Goal: Information Seeking & Learning: Learn about a topic

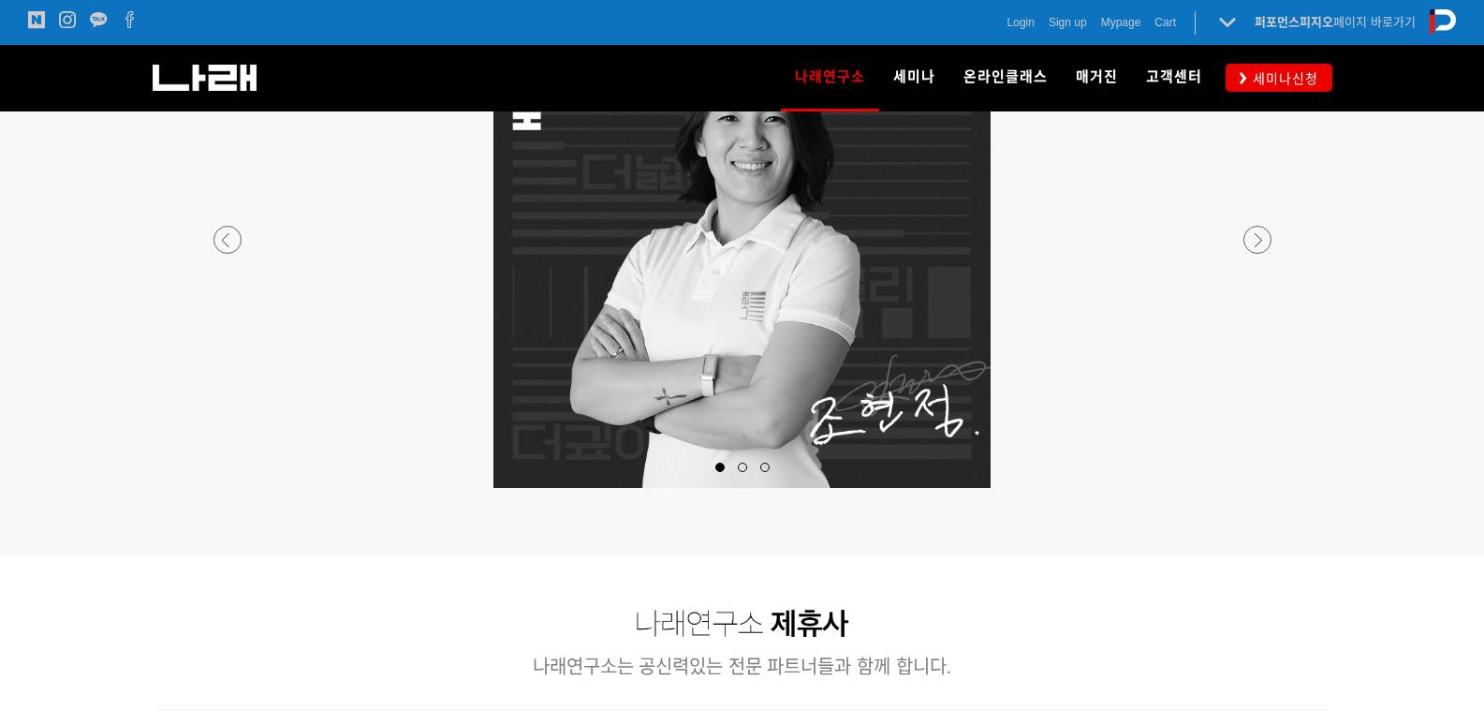
scroll to position [1592, 0]
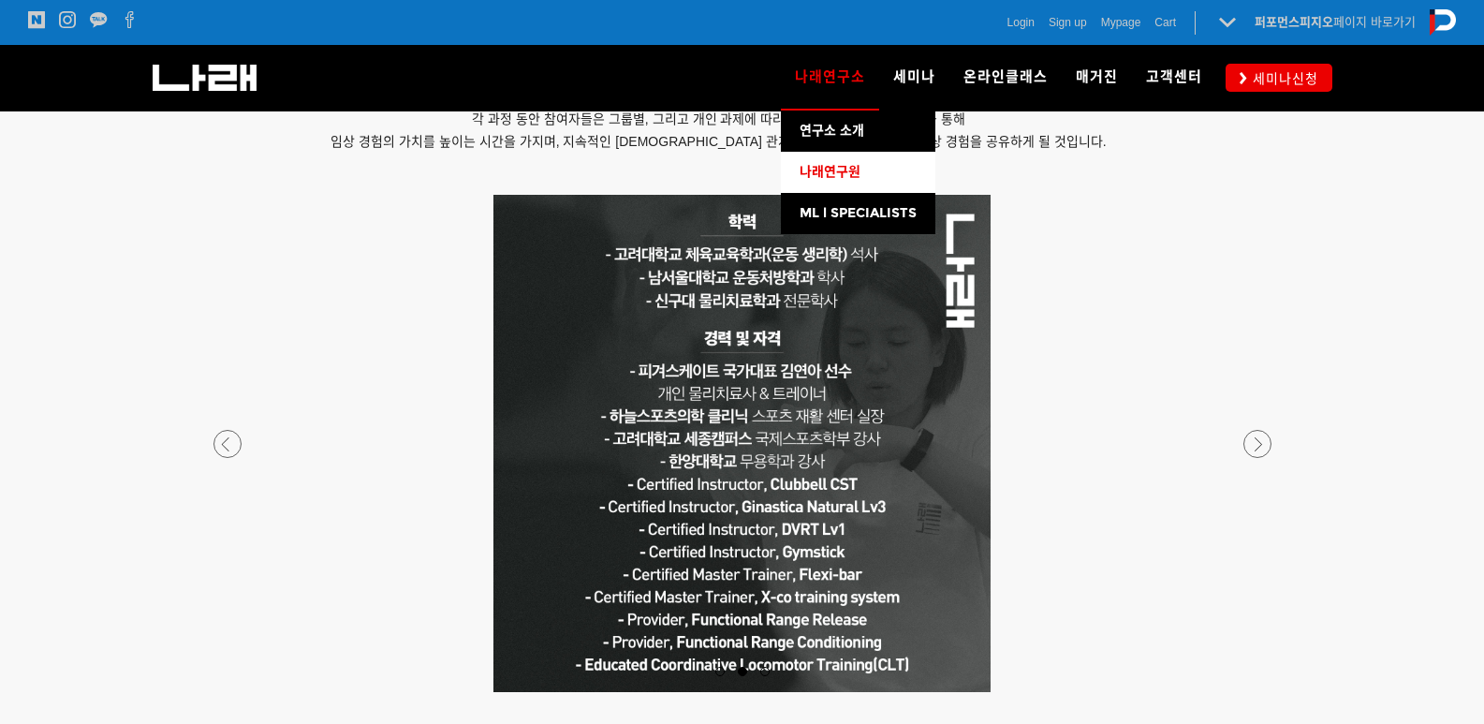
click at [829, 186] on link "나래연구원" at bounding box center [858, 172] width 155 height 41
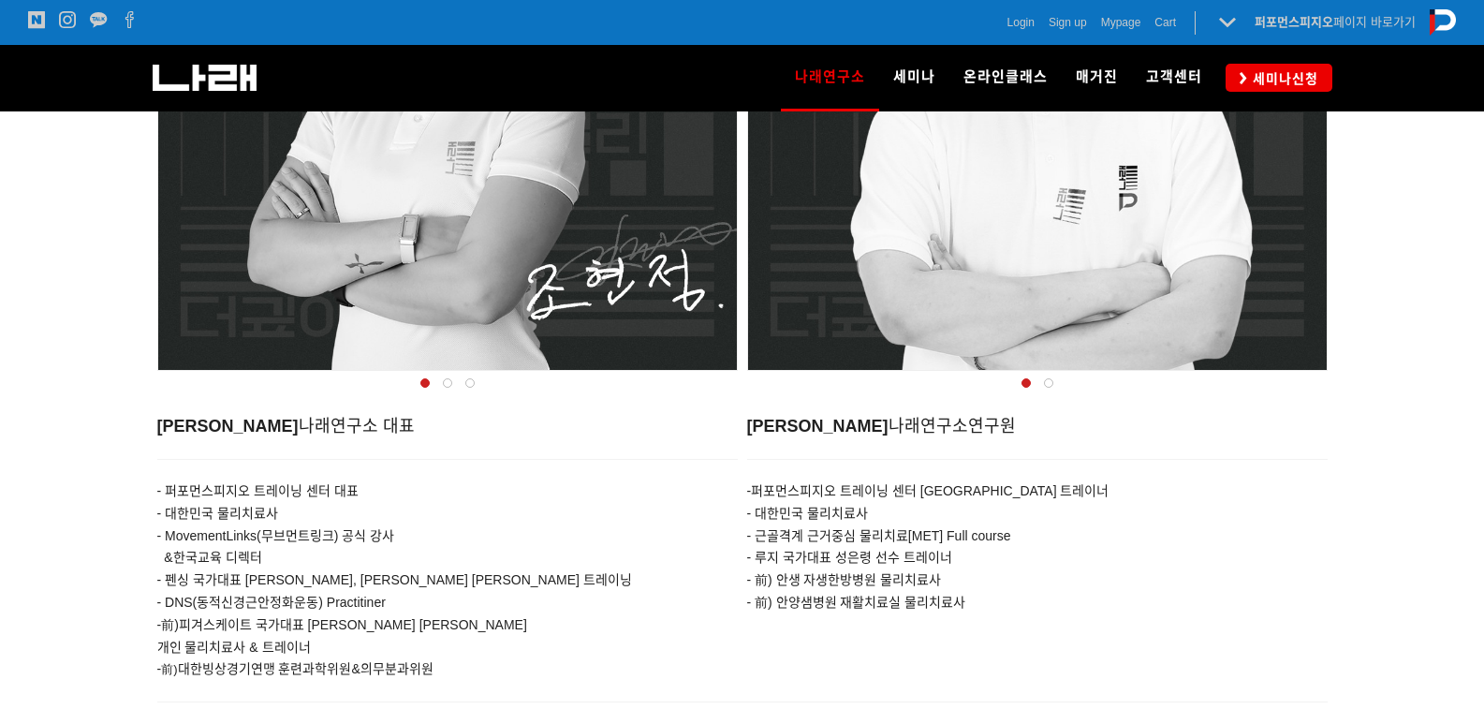
scroll to position [936, 0]
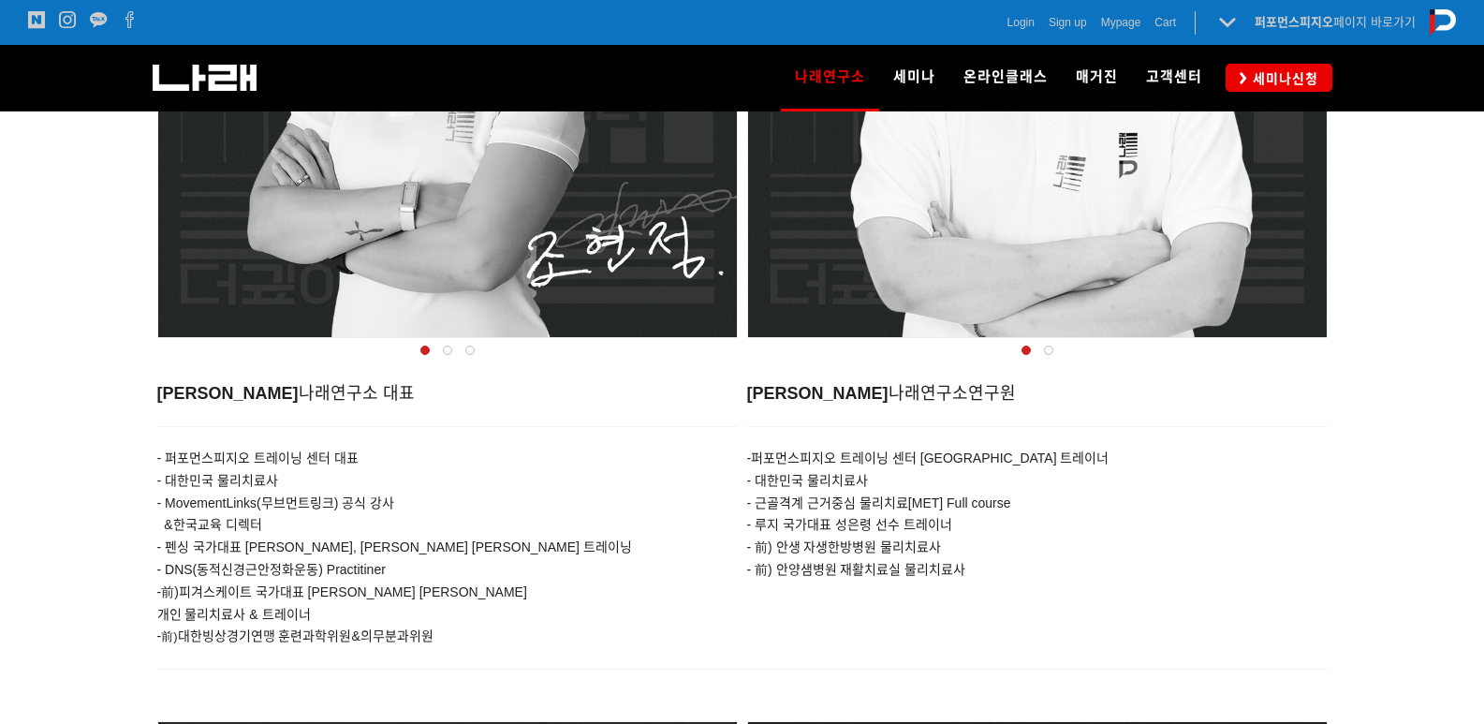
drag, startPoint x: 851, startPoint y: 457, endPoint x: 993, endPoint y: 523, distance: 155.9
click at [993, 523] on div "- 퍼포먼스피지오 트레이닝 센터 서울점 트레이너 - 대한민국 물리치료사 - 근골격계 근거중심 물리치료[MET] Full course - 루지 …" at bounding box center [1037, 504] width 581 height 155
click at [986, 537] on p "- 前) 안생 자생한방병원 물리치료사" at bounding box center [1037, 548] width 581 height 22
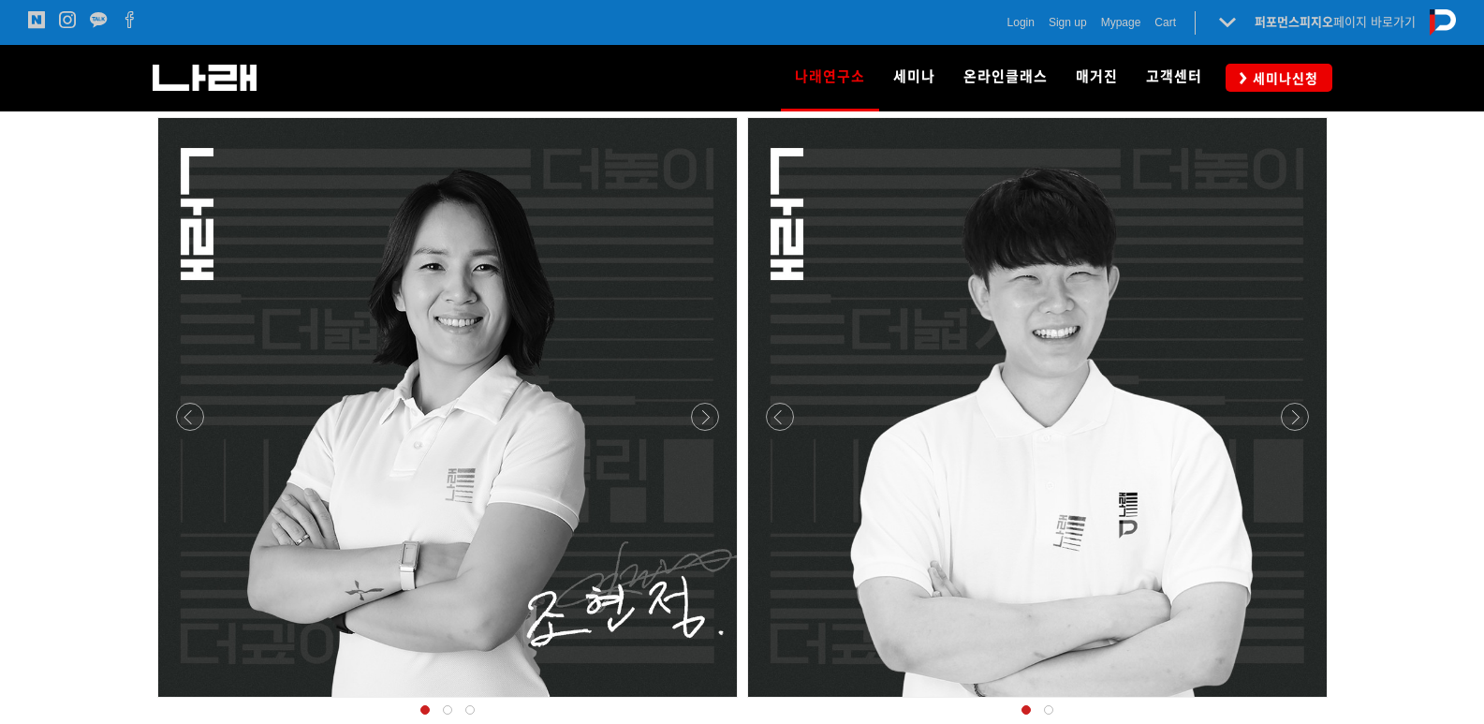
scroll to position [562, 0]
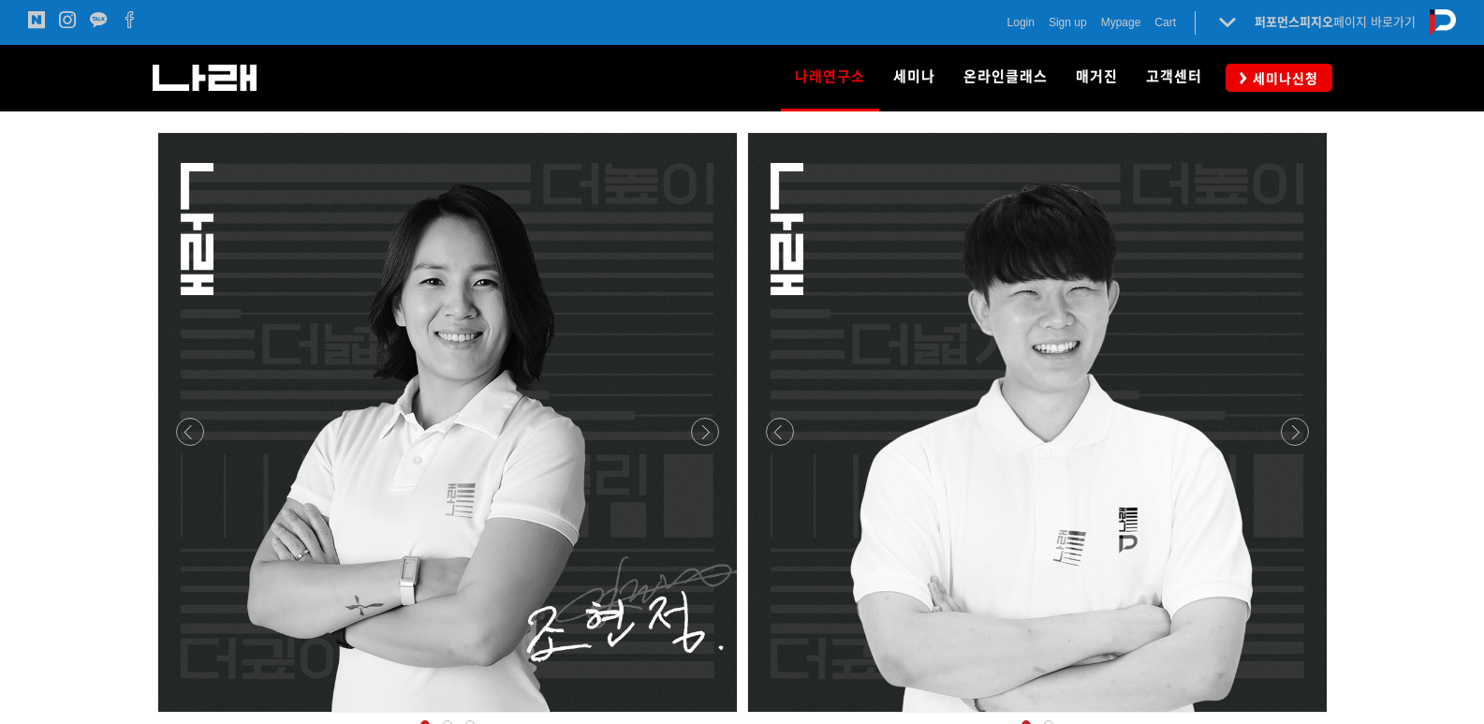
click at [1302, 717] on div at bounding box center [1038, 717] width 590 height 0
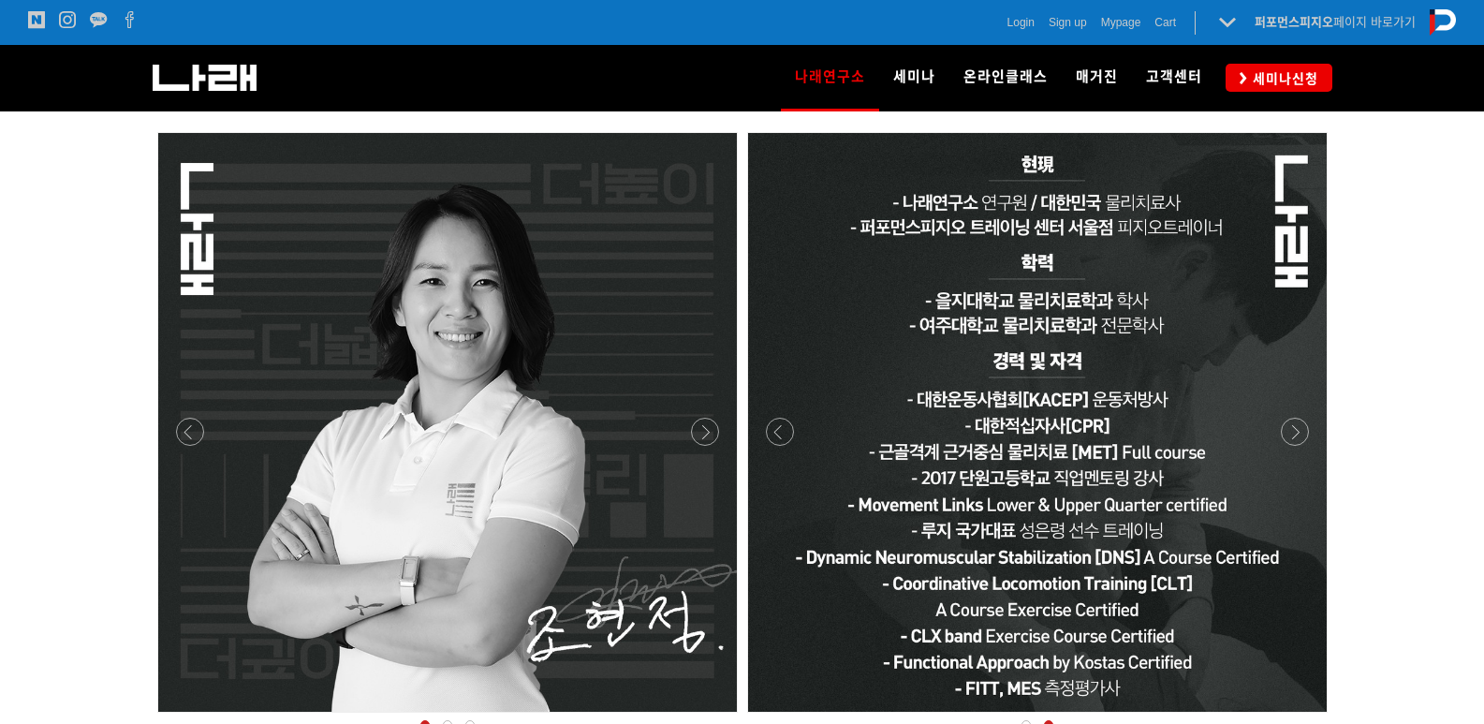
click at [1287, 444] on div at bounding box center [1037, 422] width 579 height 579
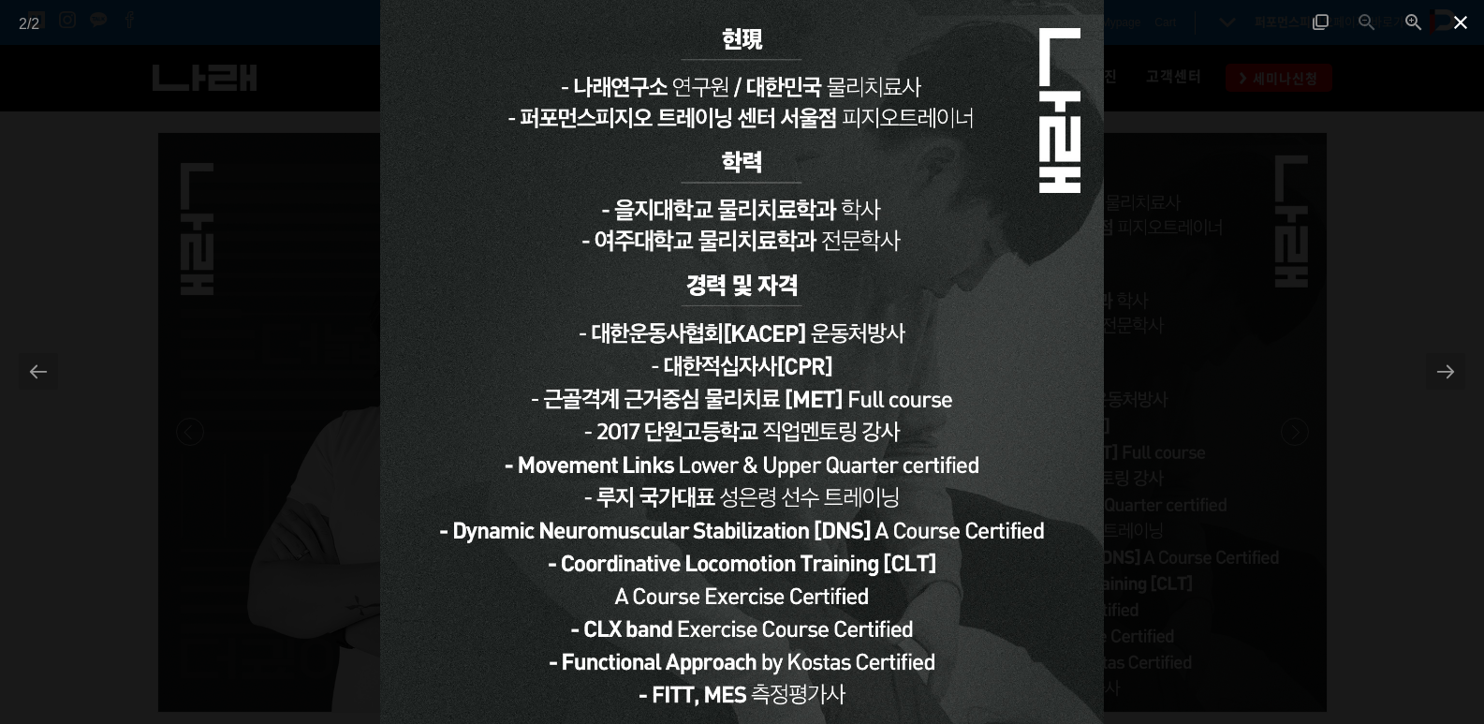
click at [1461, 22] on span at bounding box center [1460, 22] width 47 height 44
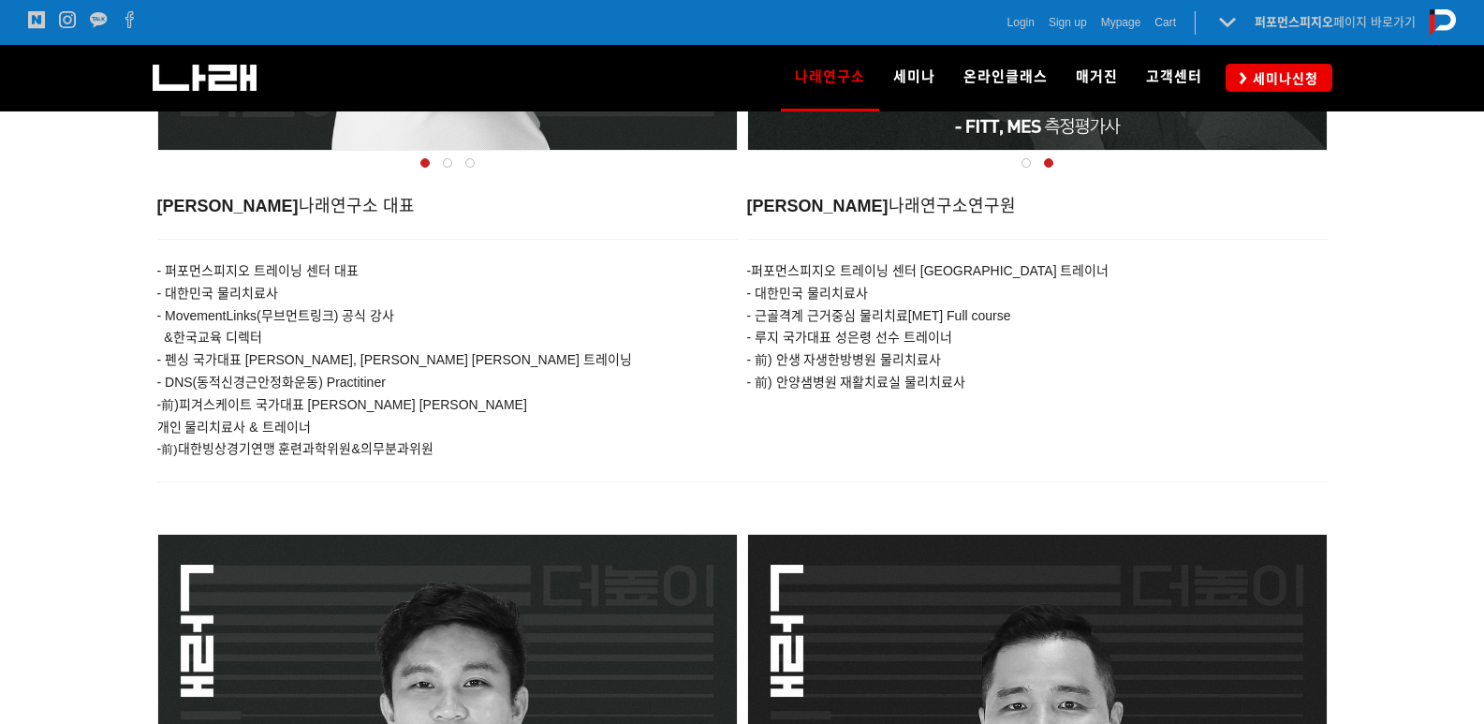
scroll to position [656, 0]
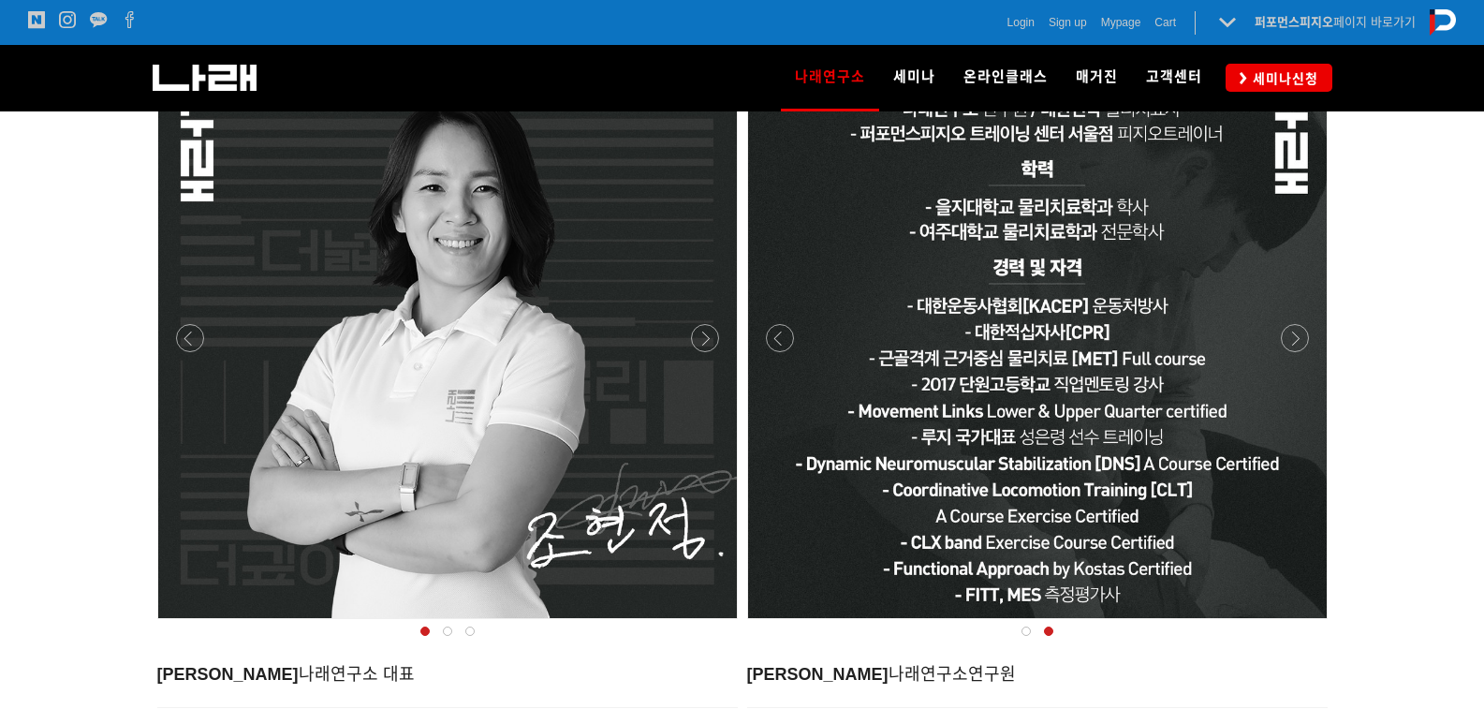
click at [704, 624] on div at bounding box center [448, 624] width 590 height 0
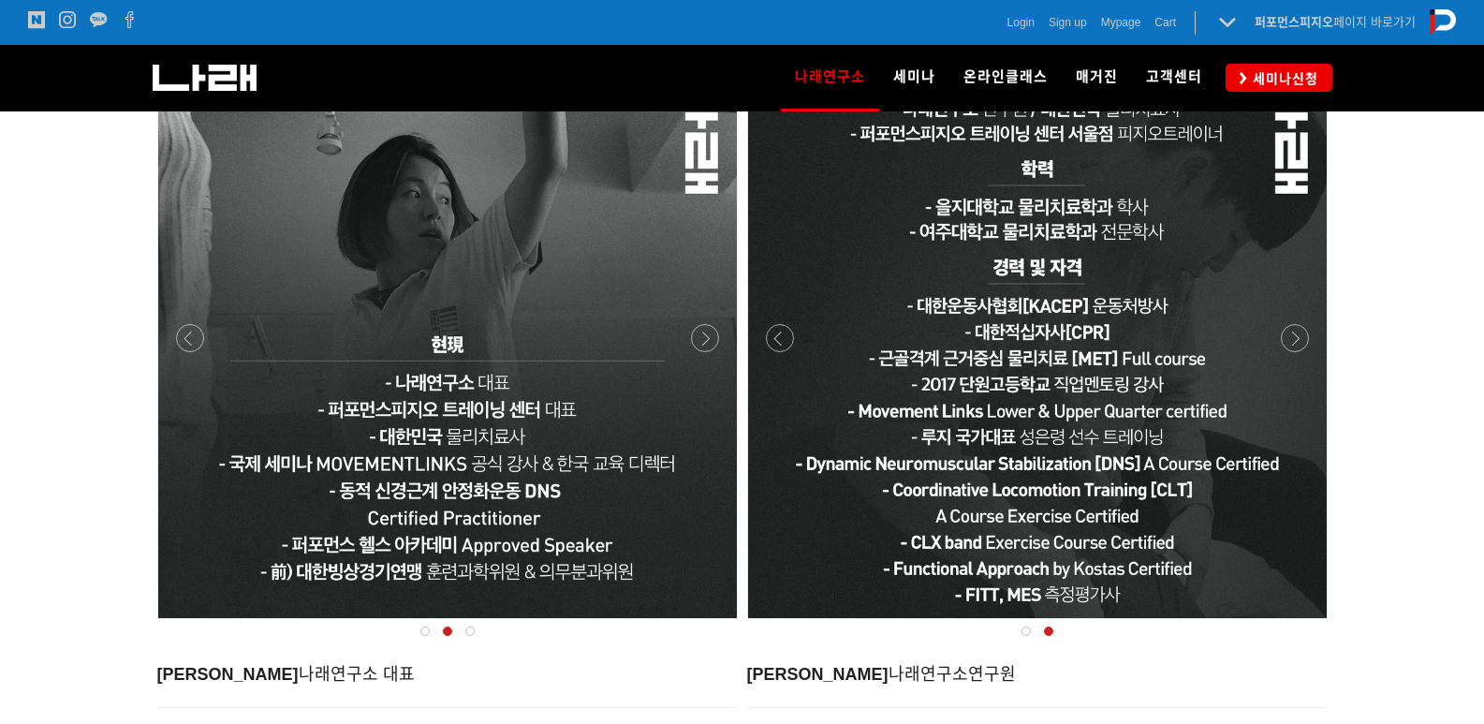
click at [704, 624] on div at bounding box center [448, 624] width 590 height 0
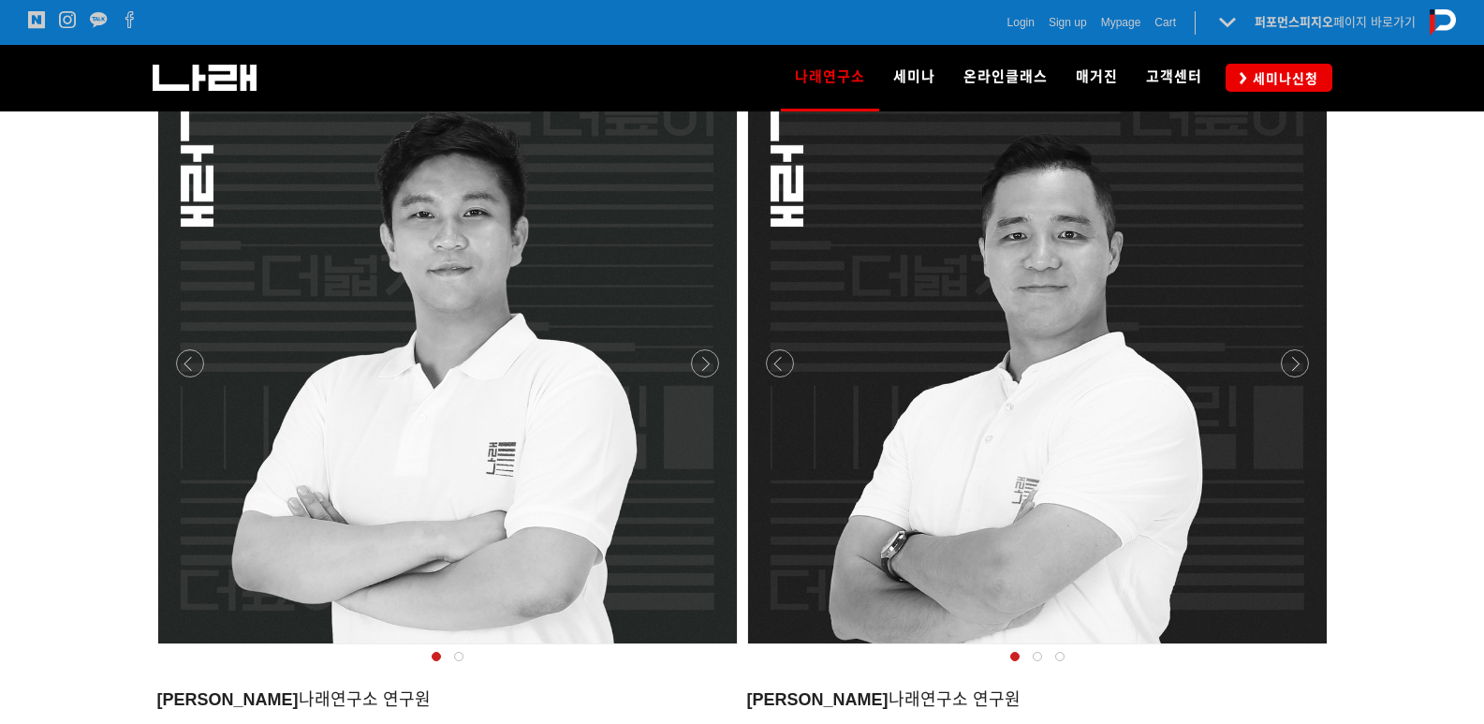
scroll to position [1592, 0]
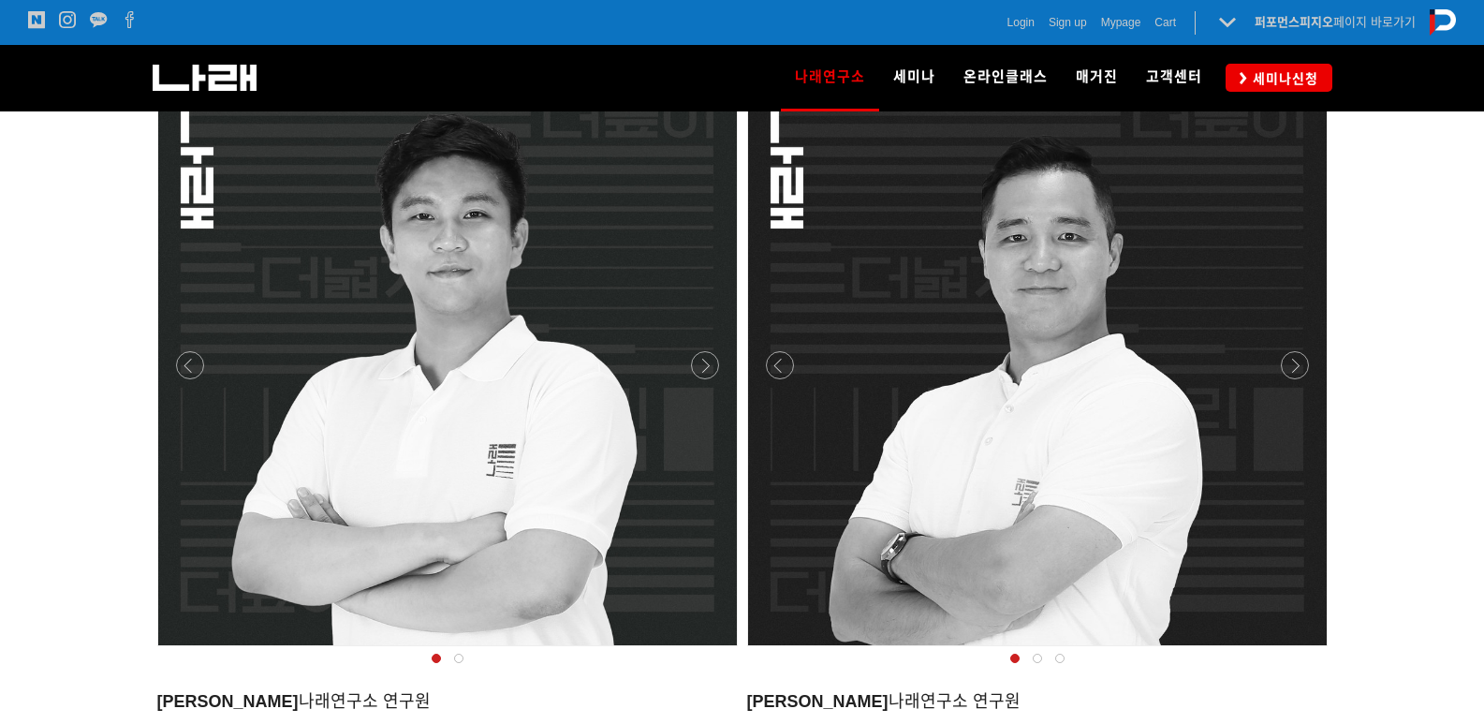
click at [707, 651] on div at bounding box center [448, 651] width 590 height 0
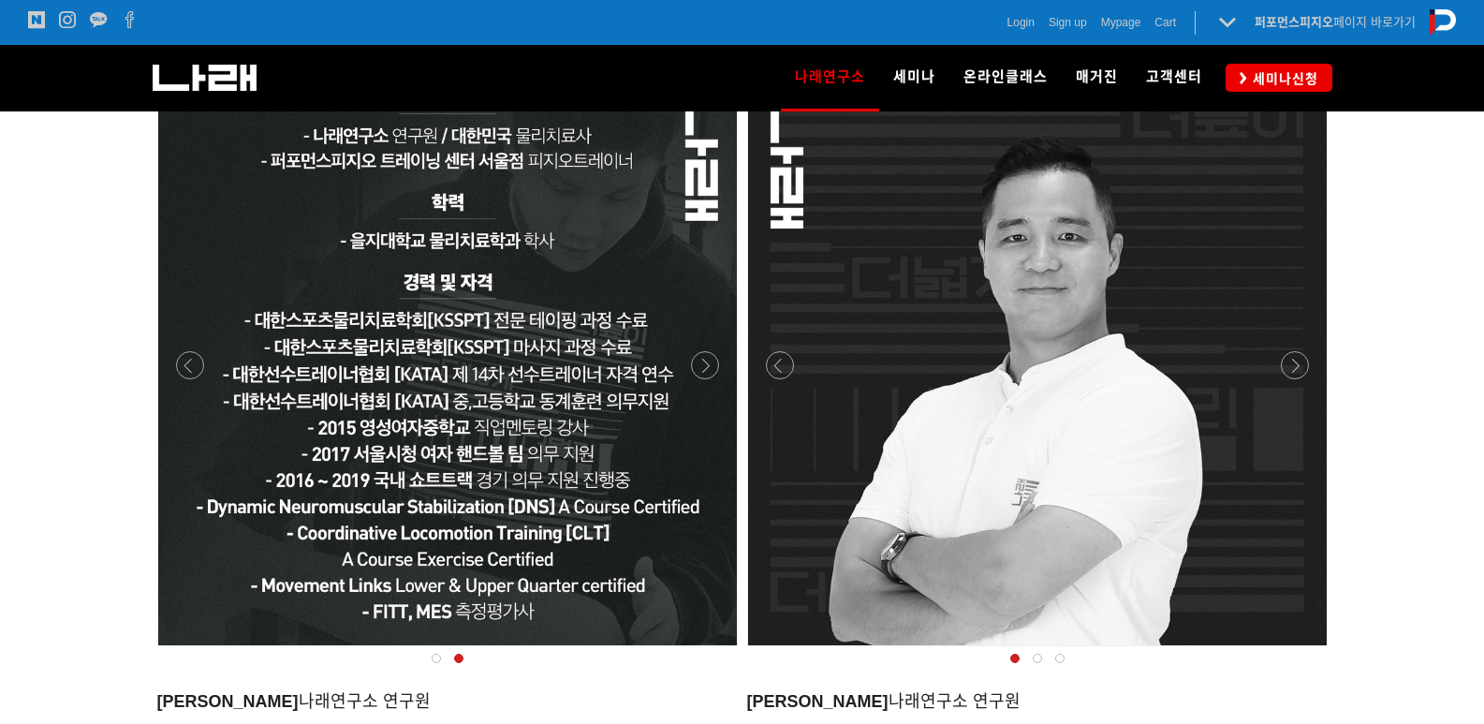
click at [700, 651] on div at bounding box center [448, 651] width 590 height 0
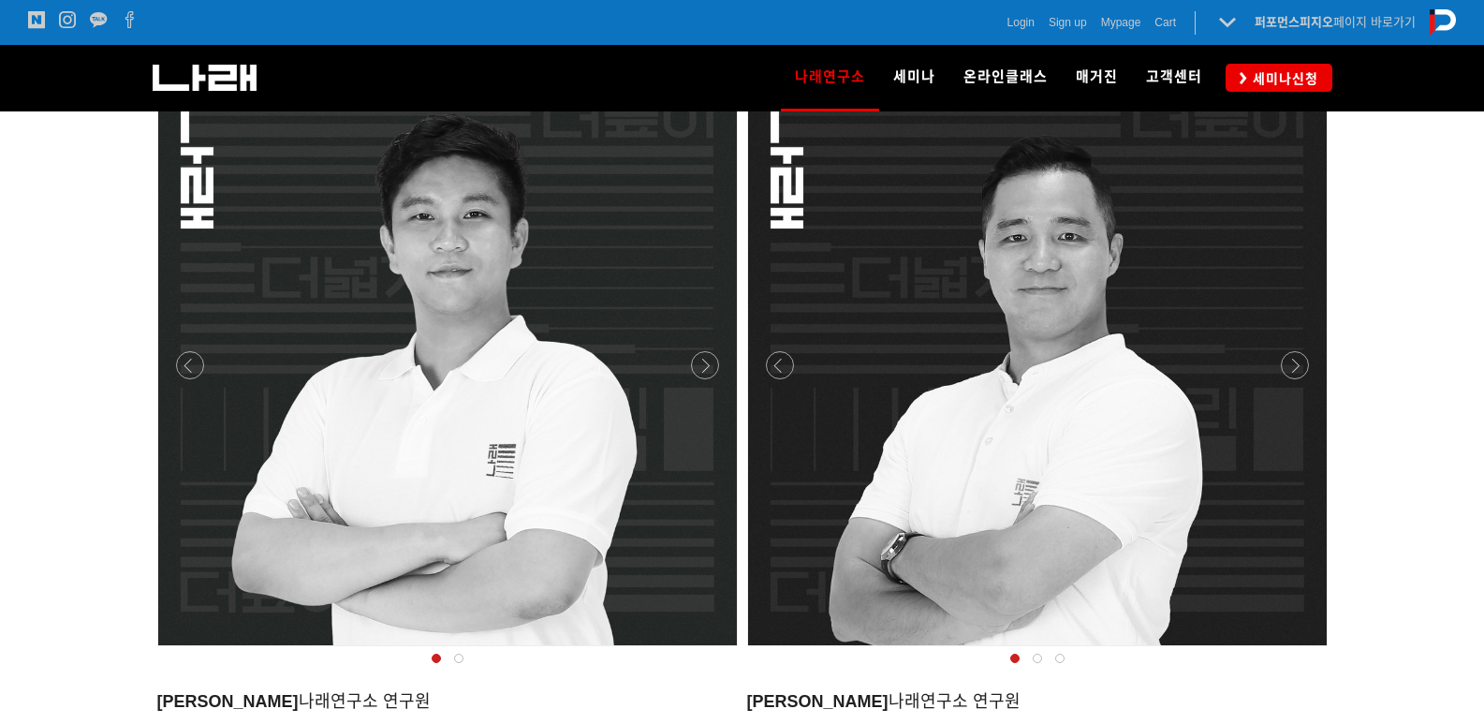
click at [1308, 651] on div at bounding box center [1038, 651] width 590 height 0
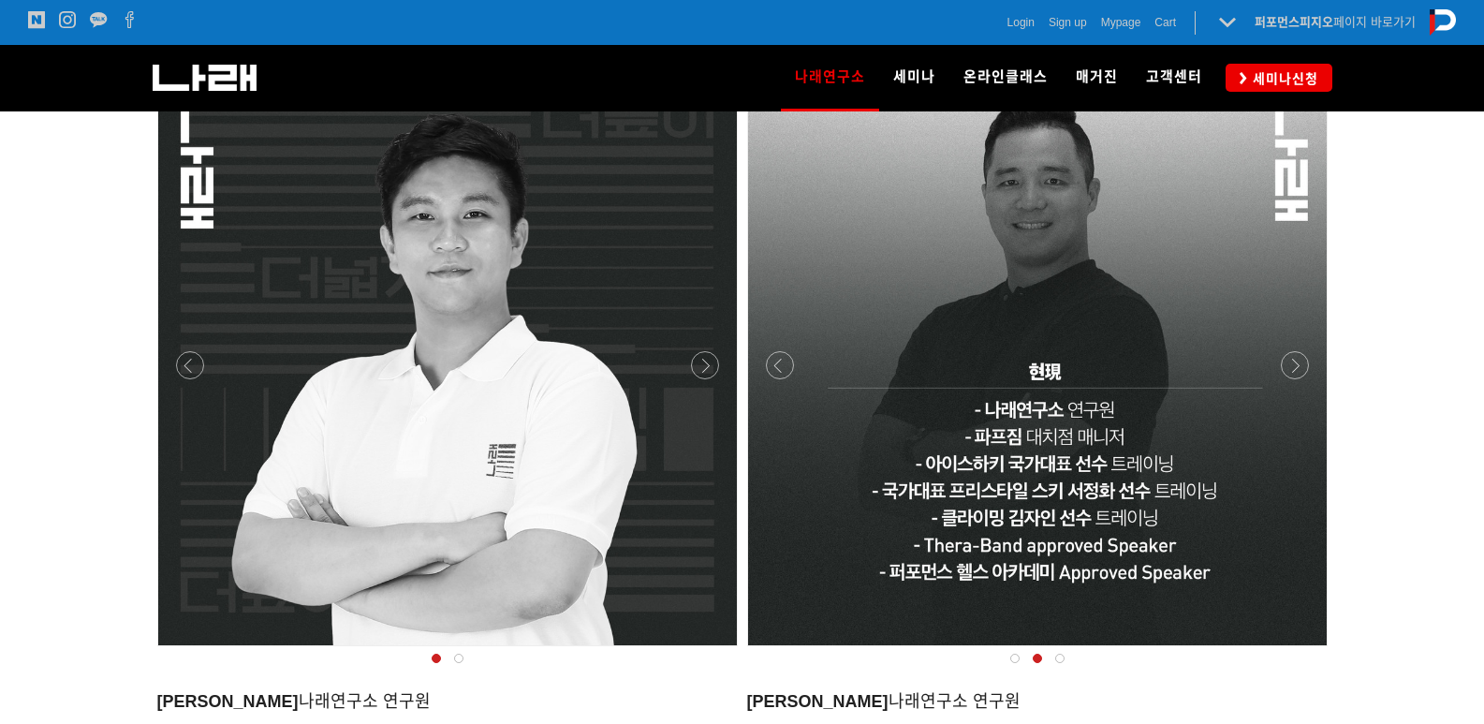
click at [1297, 651] on div at bounding box center [1038, 651] width 590 height 0
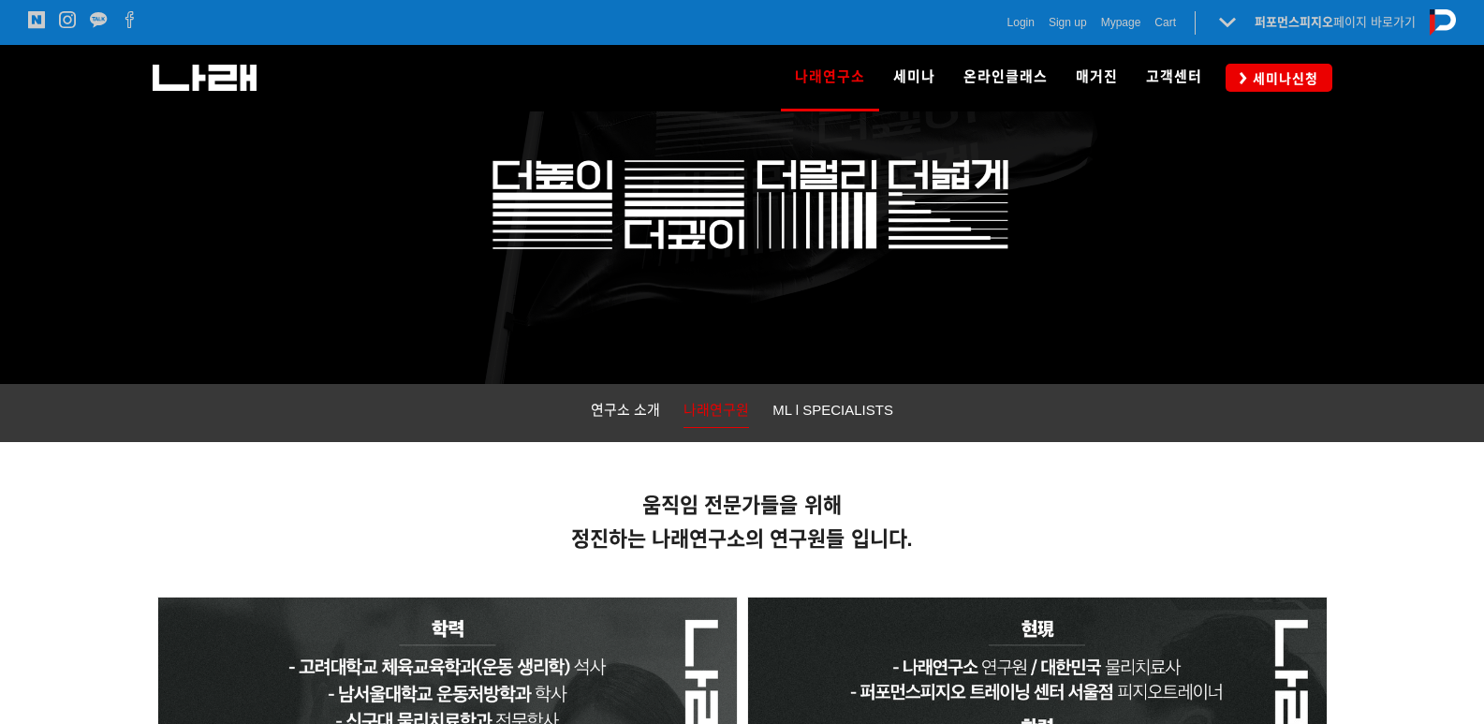
scroll to position [0, 0]
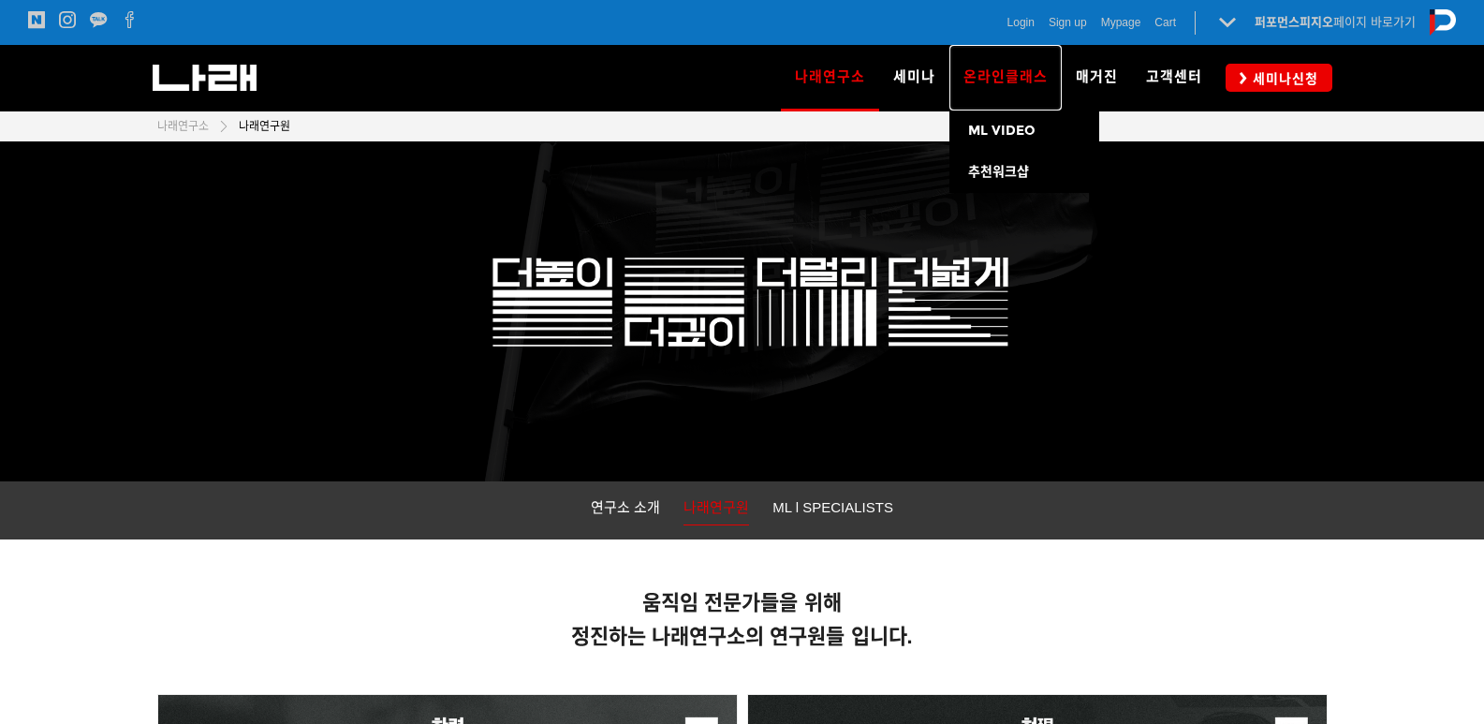
click at [992, 81] on span "온라인클래스" at bounding box center [1006, 76] width 84 height 17
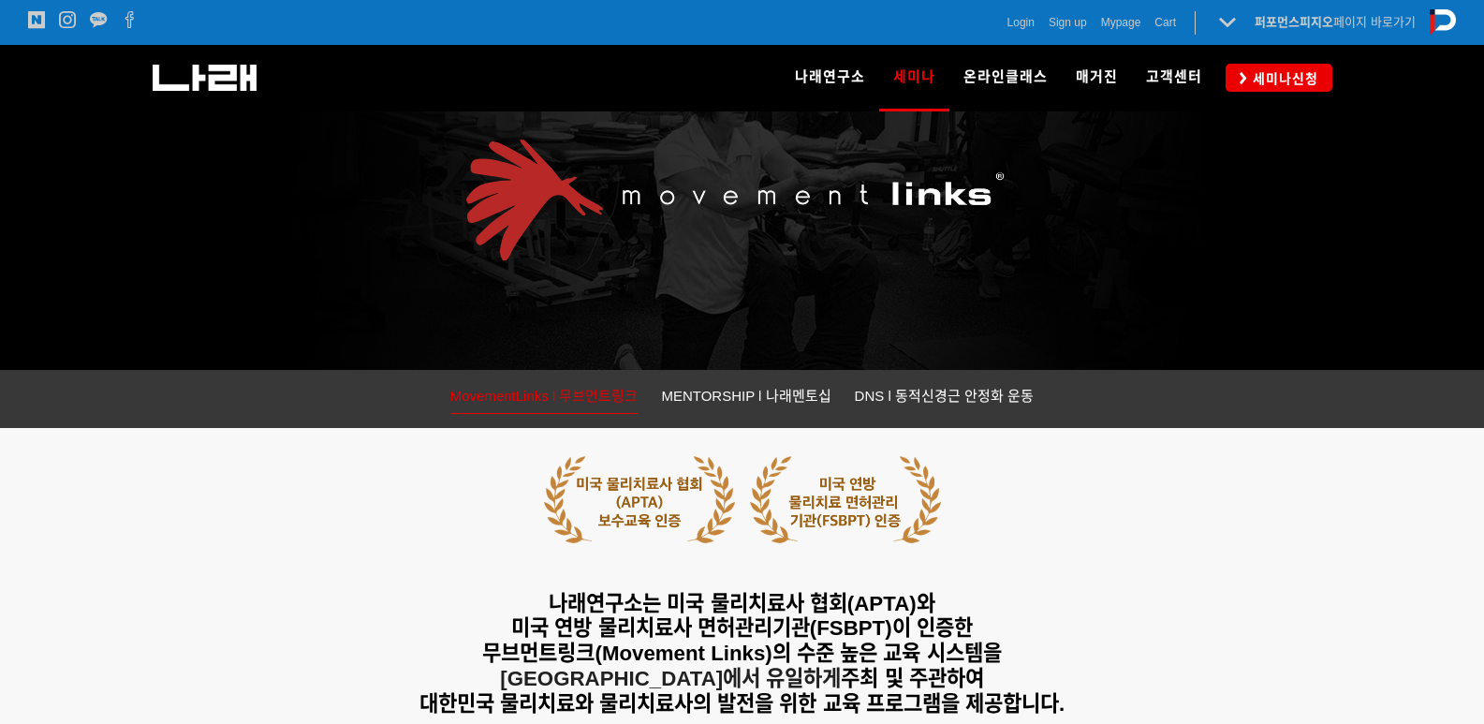
scroll to position [281, 0]
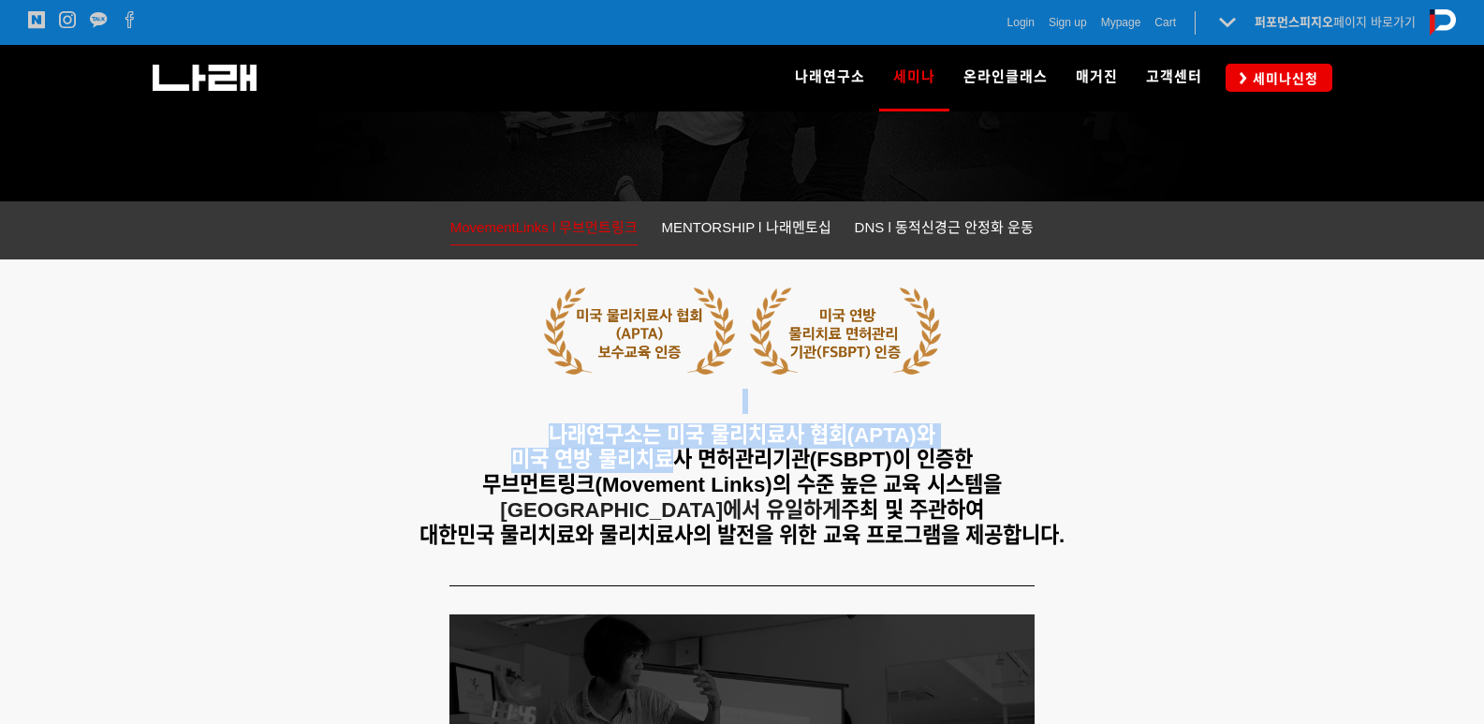
drag, startPoint x: 613, startPoint y: 403, endPoint x: 664, endPoint y: 448, distance: 67.7
click at [664, 448] on div "나래연구소는 미국 물리치료사 협회(APTA)와 미국 연방 물리치료사 면허관리기관(FSBPT)이 인증한 무브먼트링크(Movement Links)…" at bounding box center [742, 415] width 1171 height 285
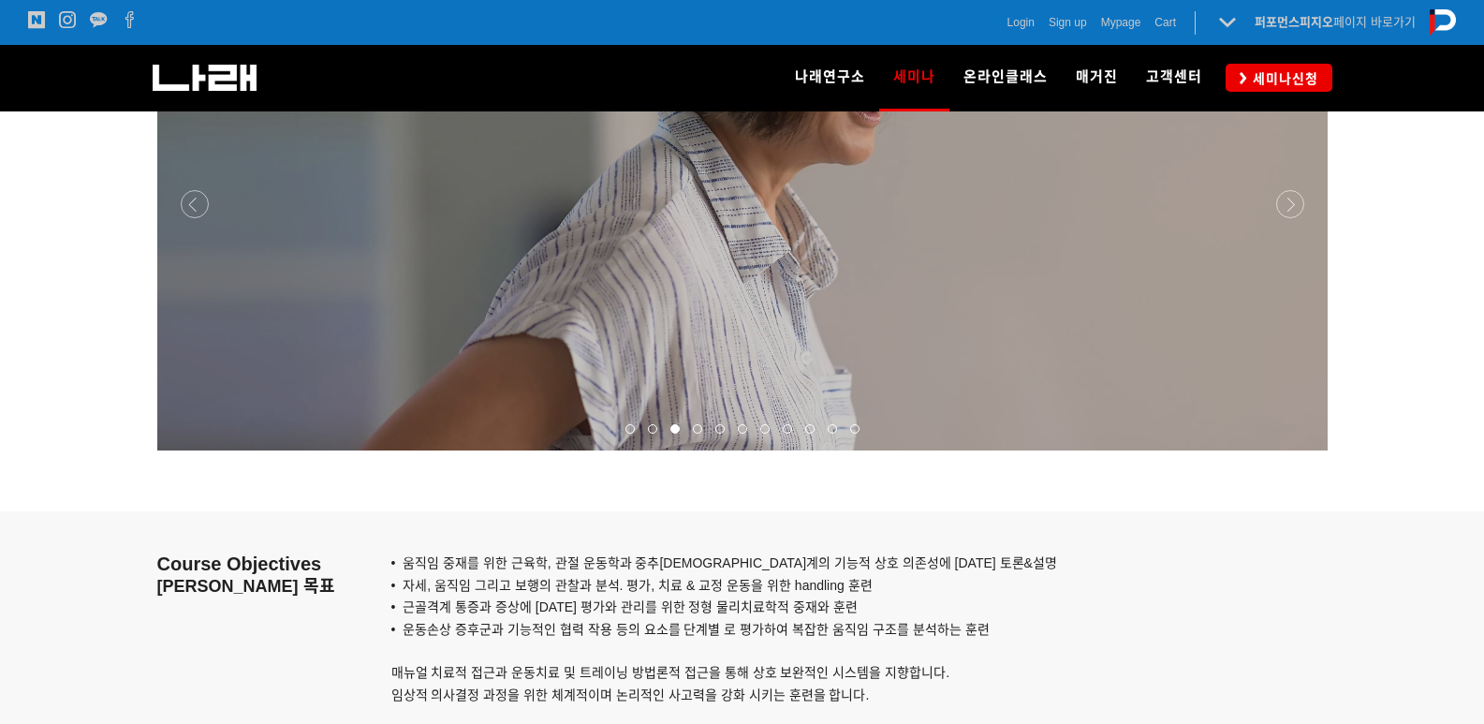
scroll to position [1498, 0]
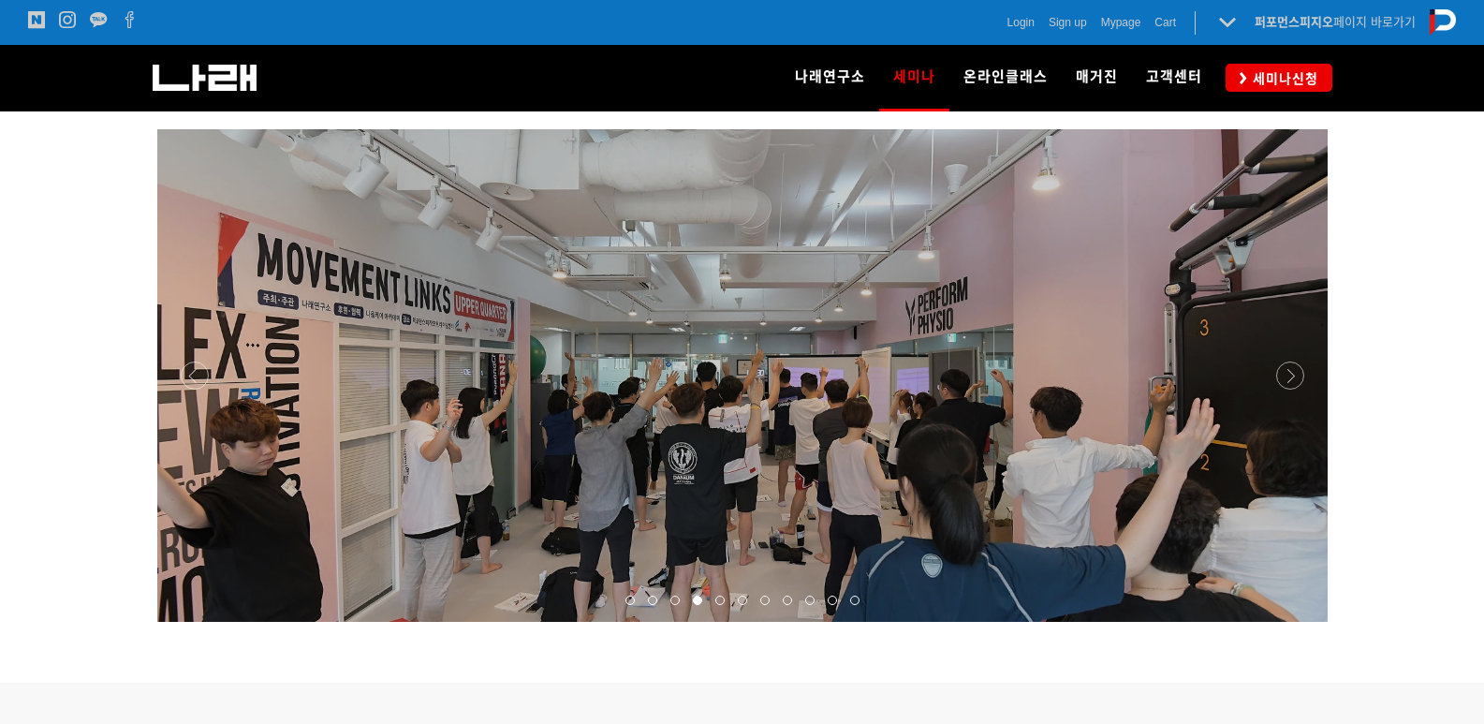
click at [1293, 622] on div at bounding box center [742, 622] width 1171 height 0
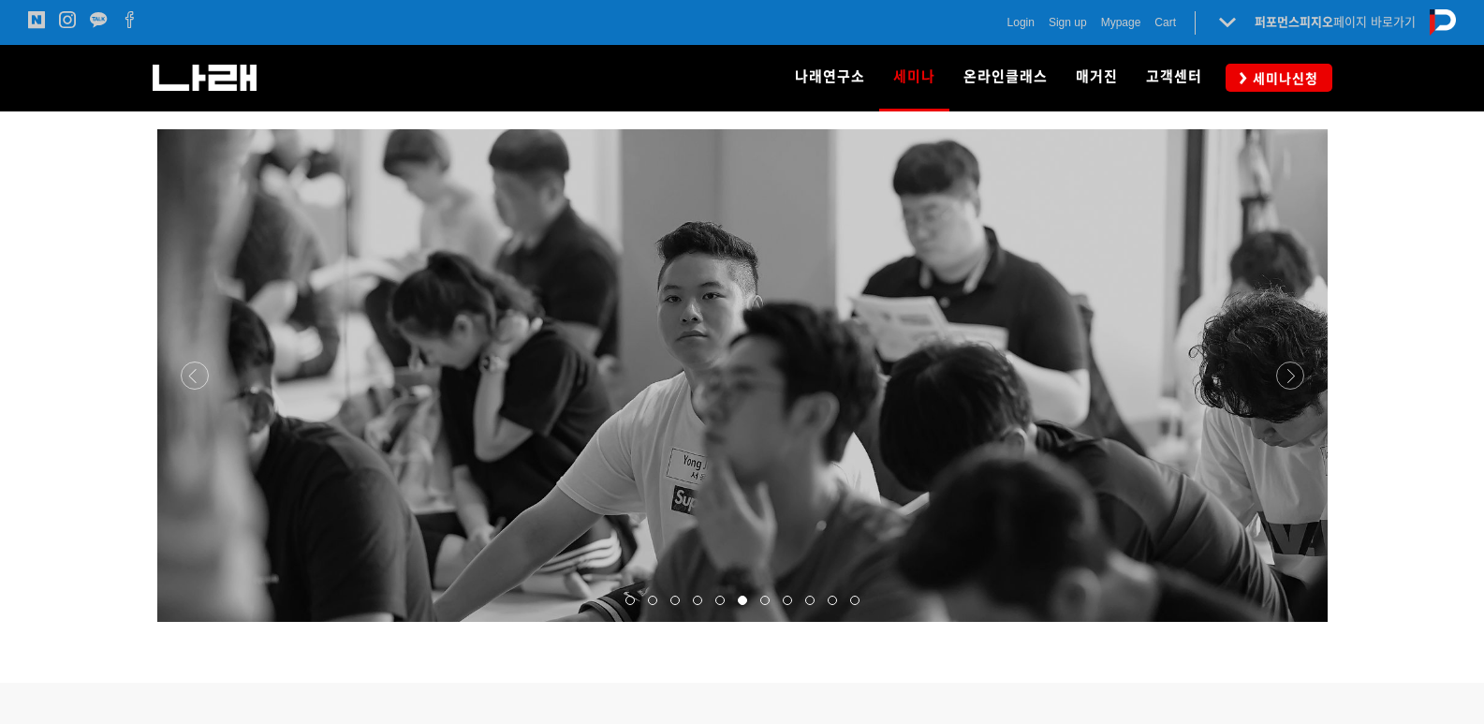
click at [183, 361] on p at bounding box center [742, 375] width 1171 height 493
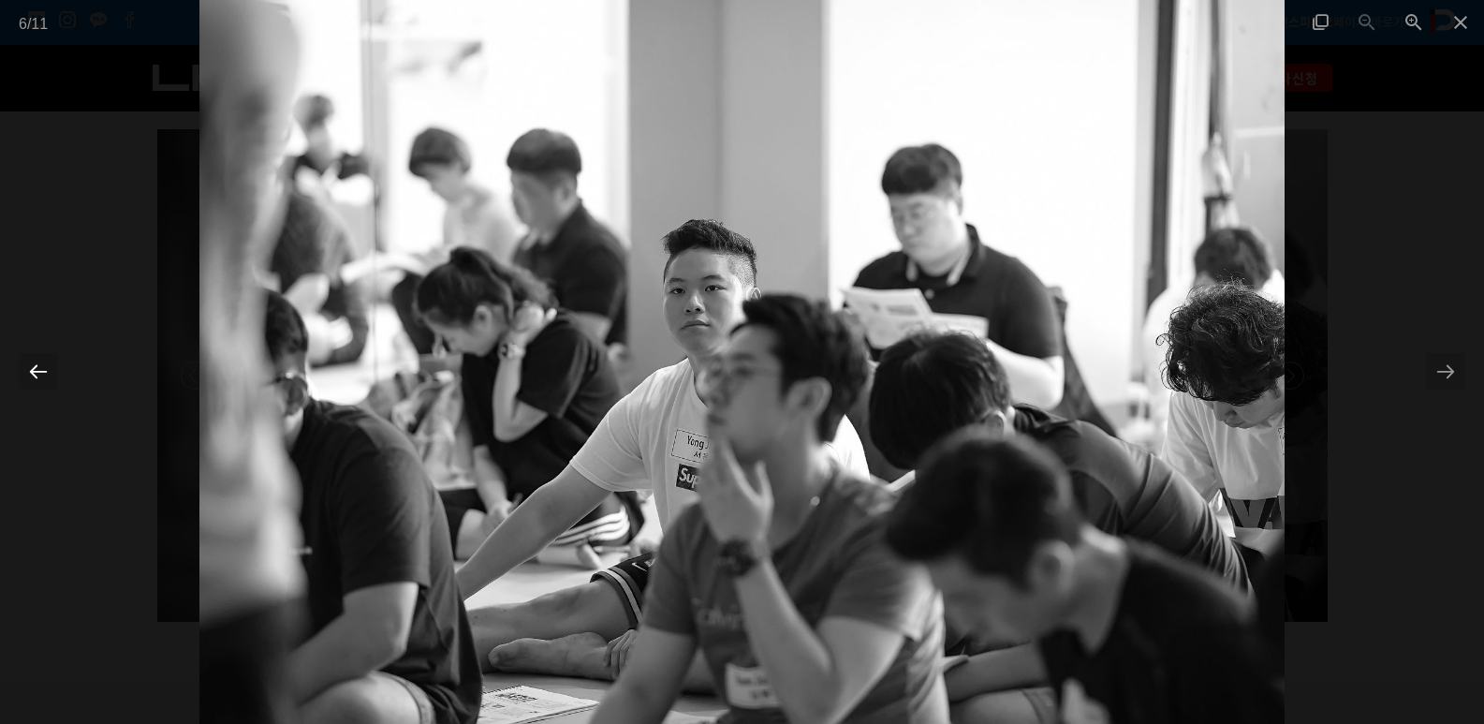
click at [40, 376] on div at bounding box center [38, 371] width 39 height 37
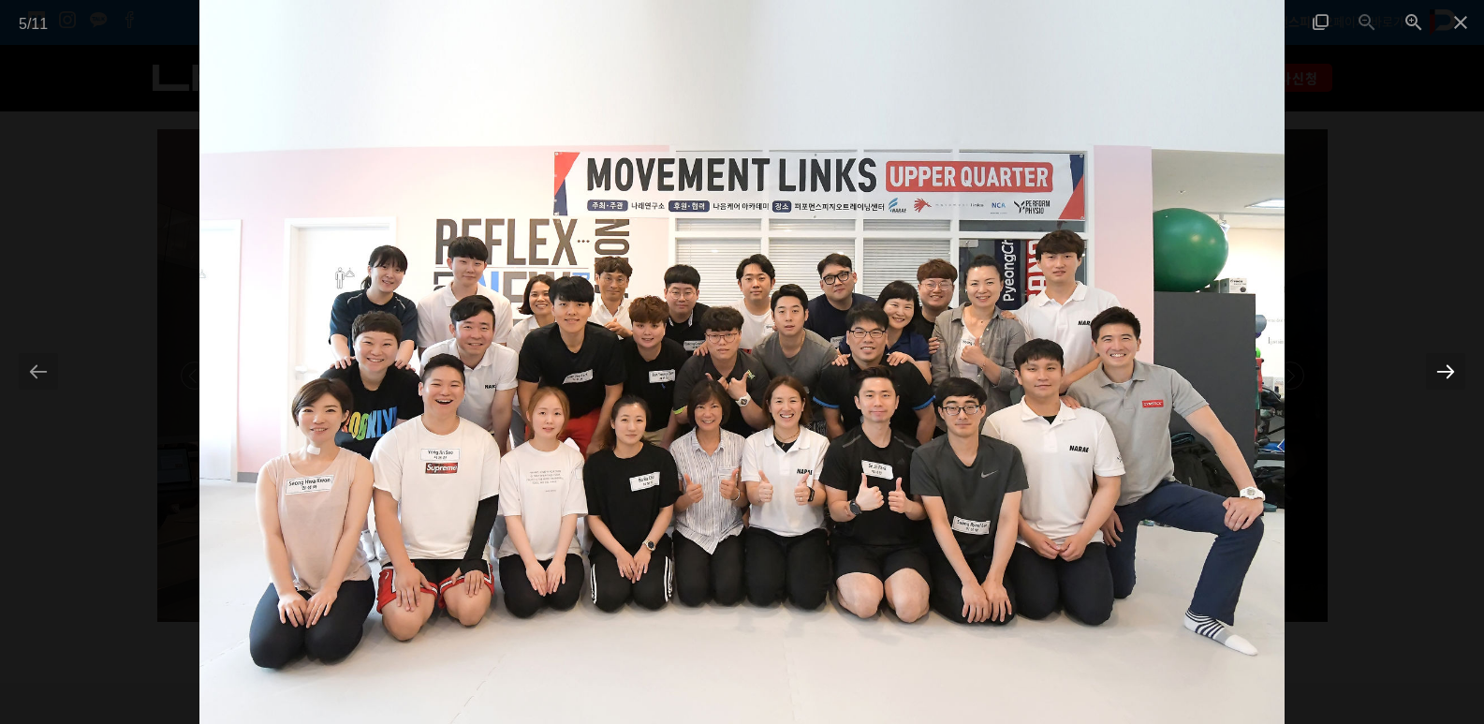
click at [1446, 378] on div at bounding box center [1445, 371] width 39 height 37
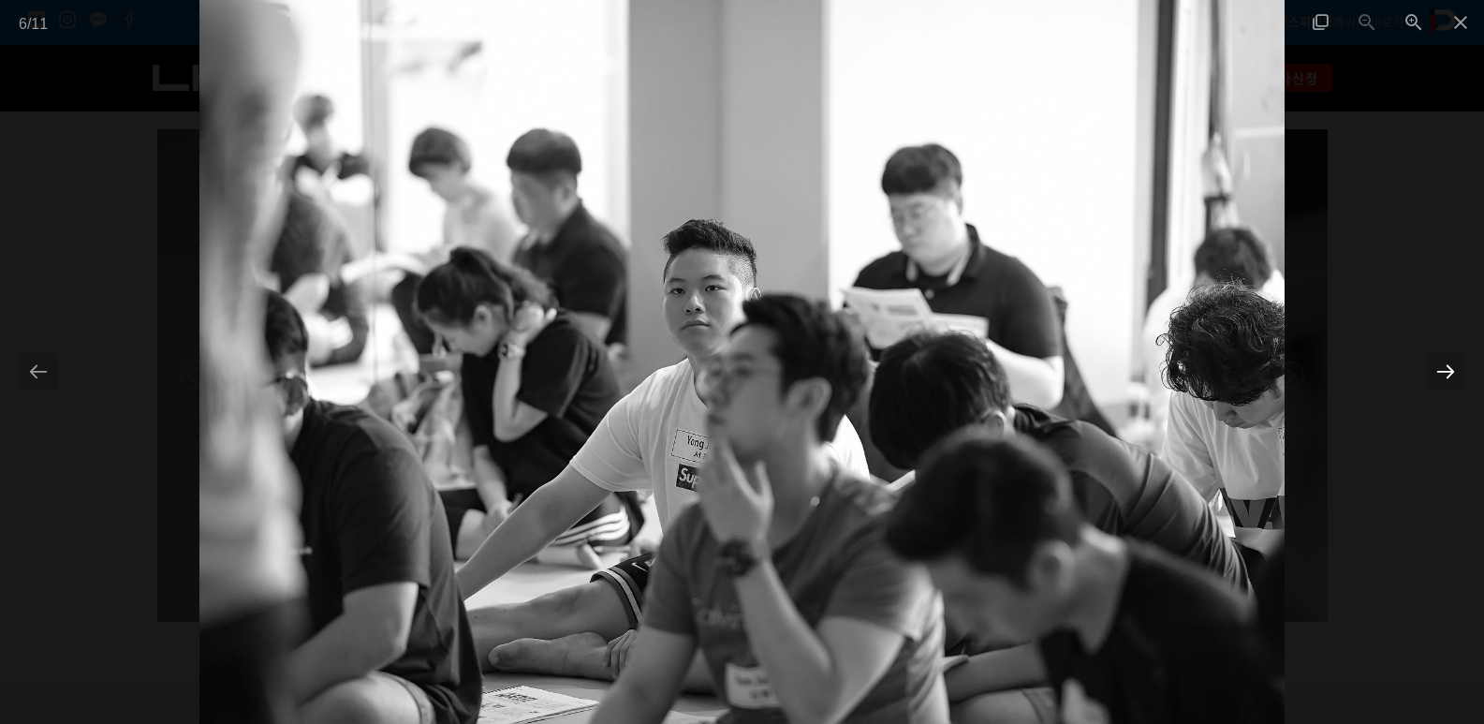
click at [1446, 378] on div at bounding box center [1445, 371] width 39 height 37
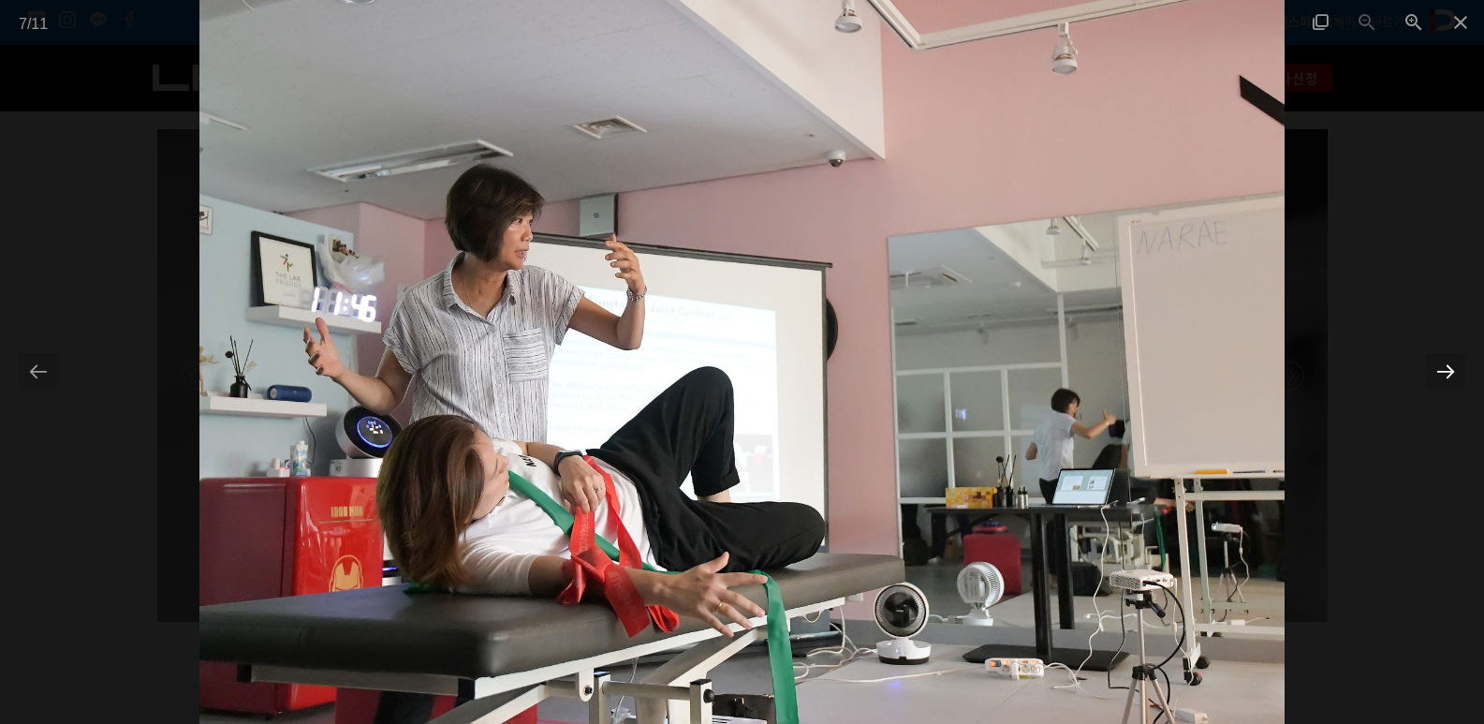
click at [1446, 378] on div at bounding box center [1445, 371] width 39 height 37
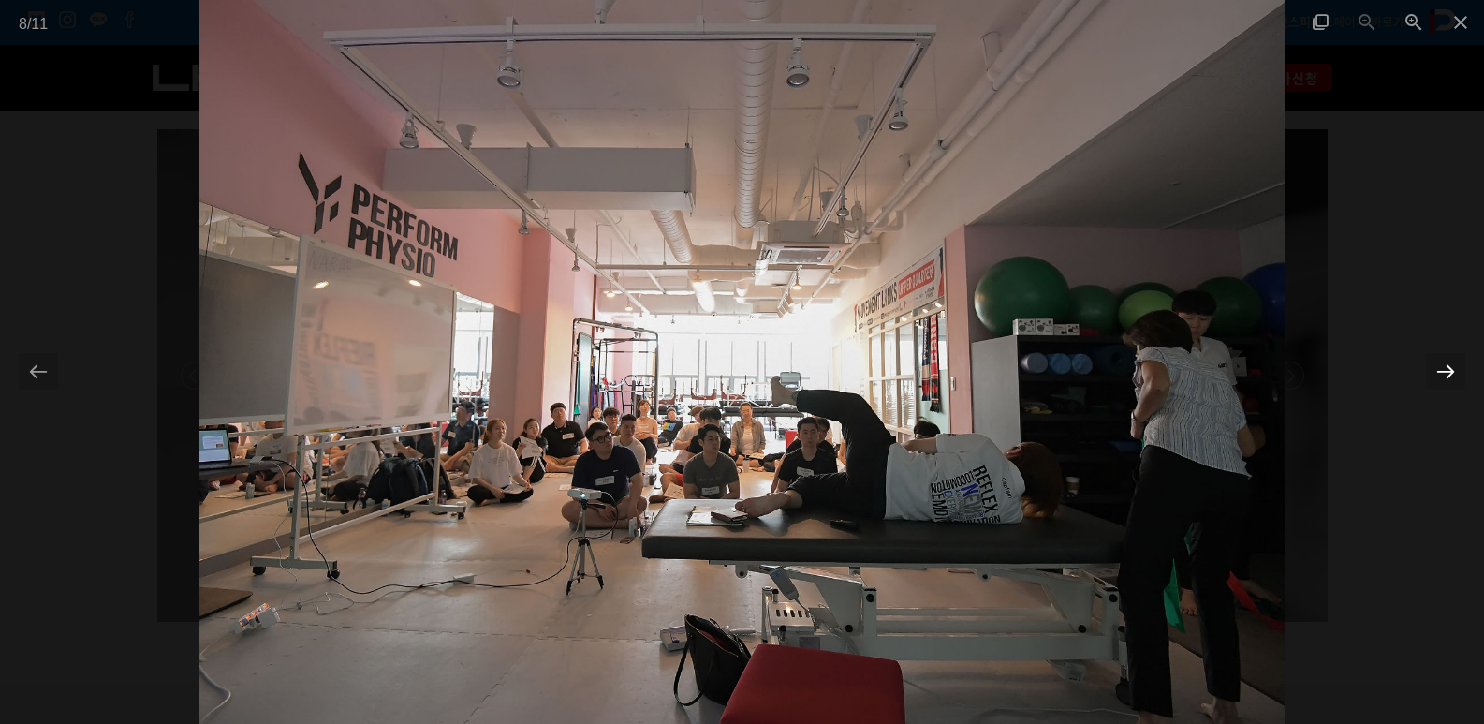
click at [1446, 378] on div at bounding box center [1445, 371] width 39 height 37
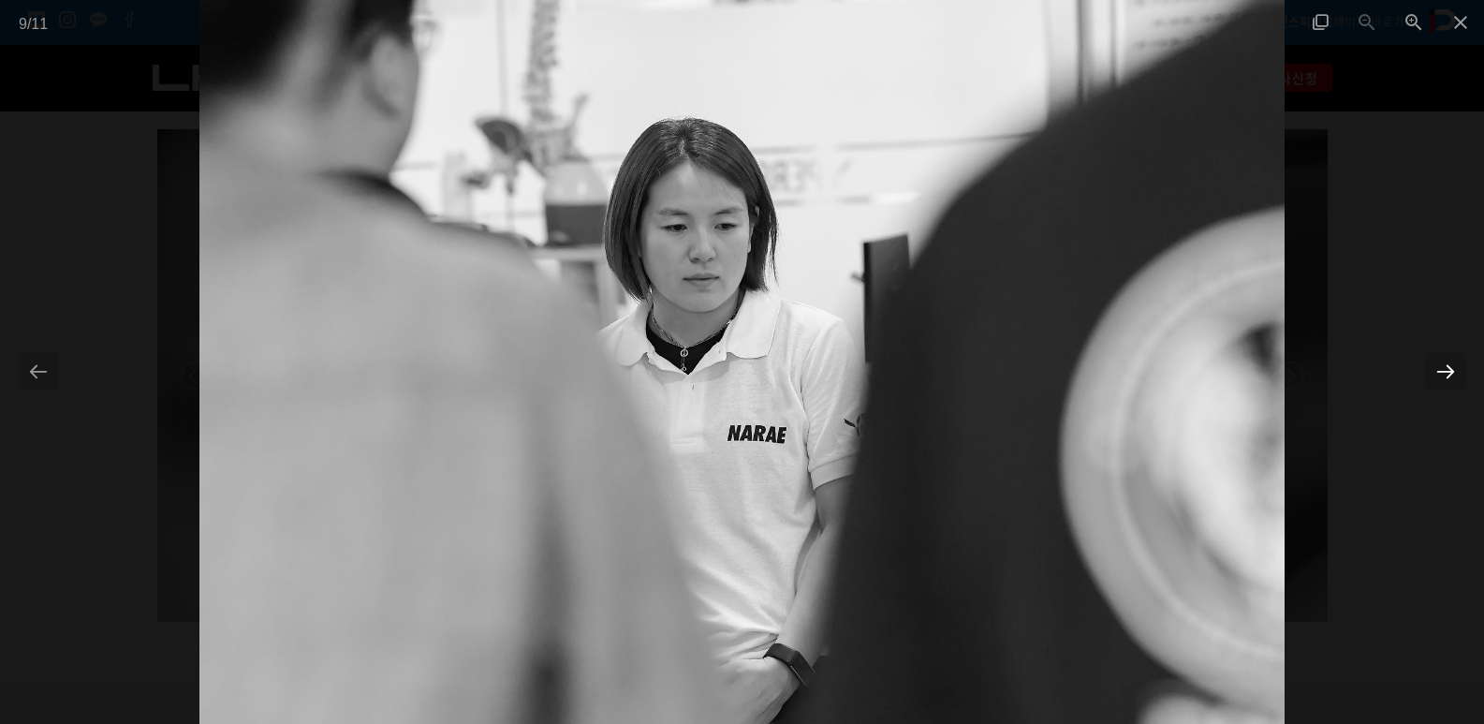
click at [1446, 378] on div at bounding box center [1445, 371] width 39 height 37
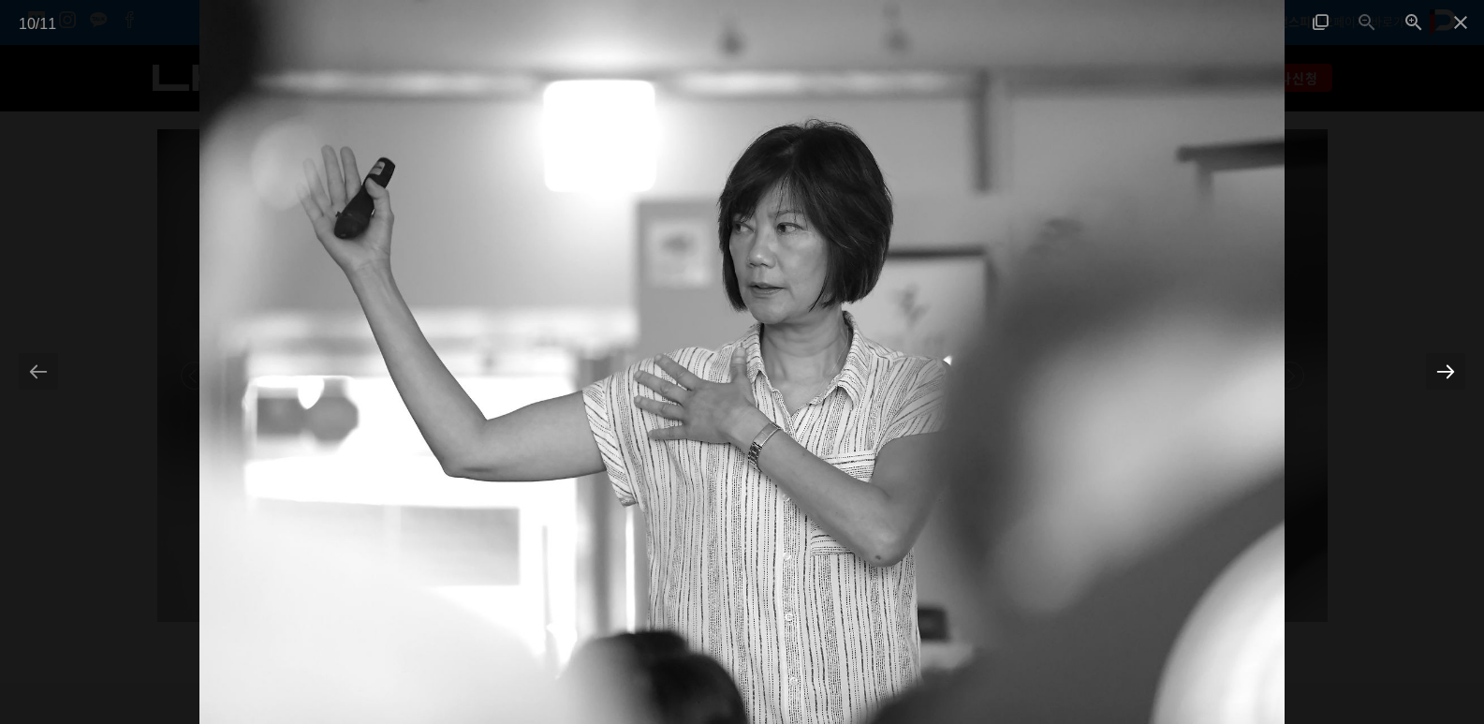
click at [1447, 378] on div at bounding box center [1445, 371] width 39 height 37
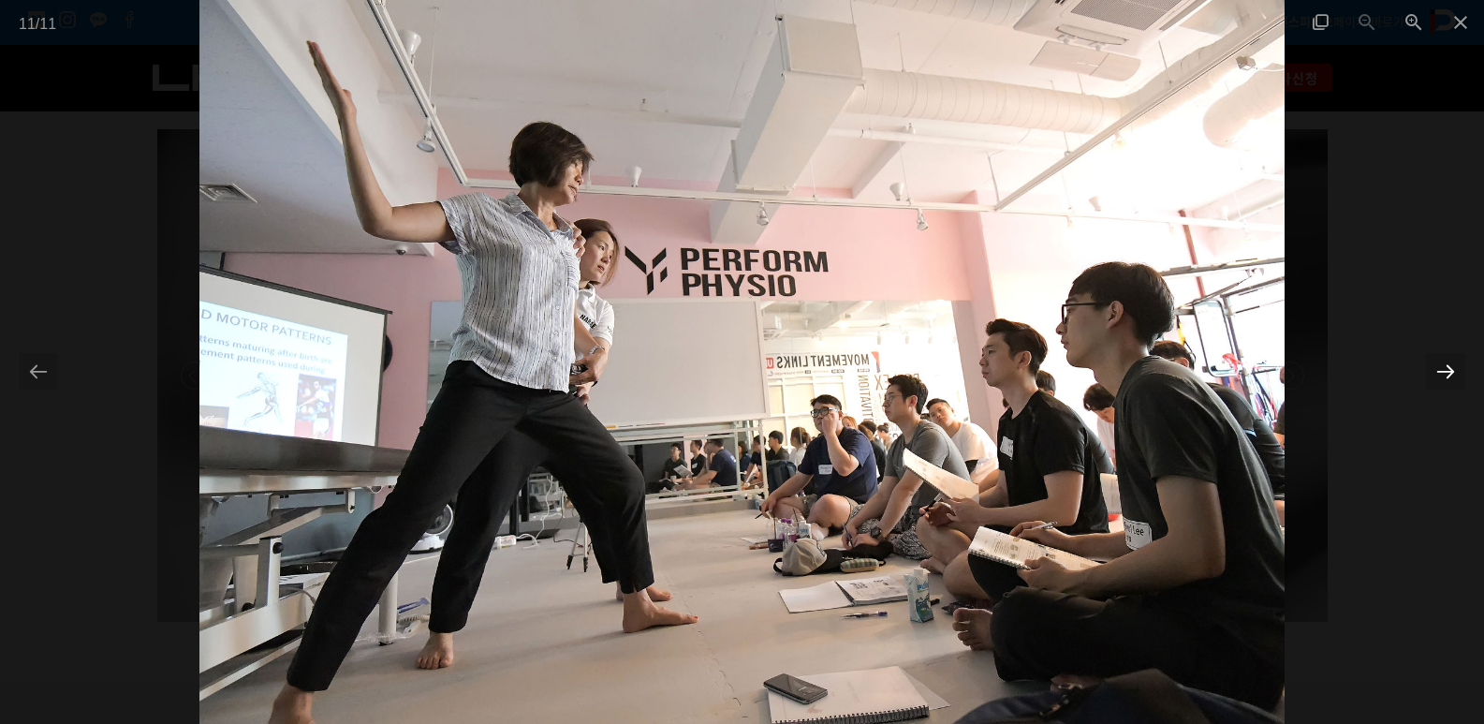
click at [1447, 378] on div at bounding box center [1445, 371] width 39 height 37
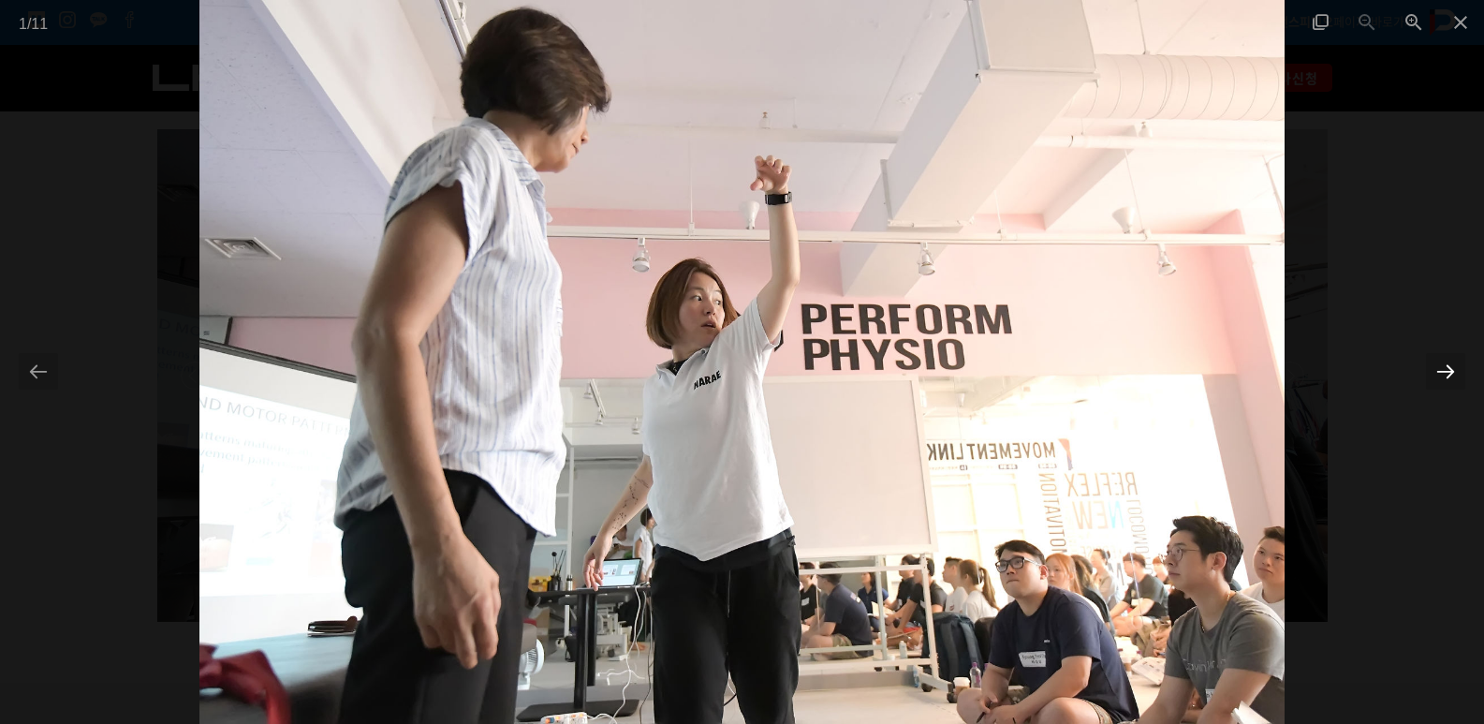
click at [1447, 378] on div at bounding box center [1445, 371] width 39 height 37
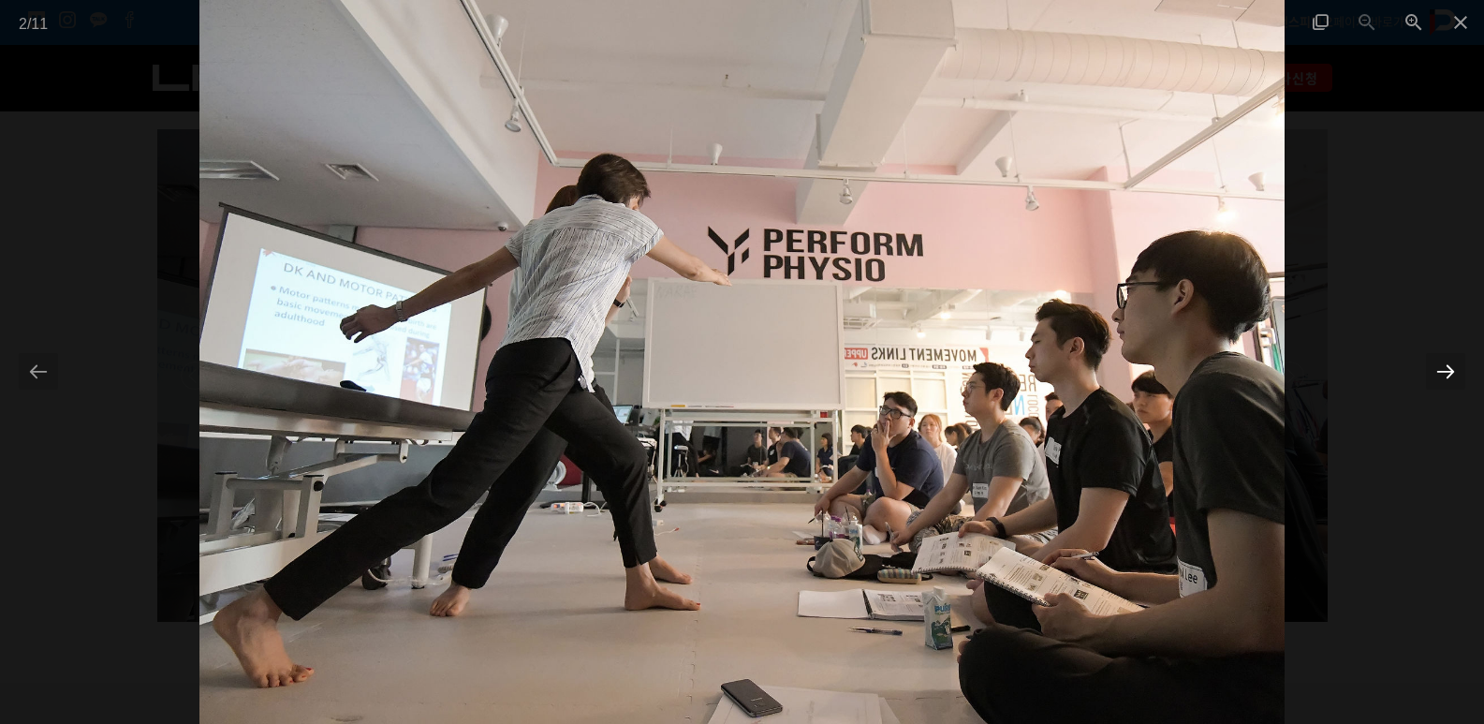
click at [1448, 378] on div at bounding box center [1445, 371] width 39 height 37
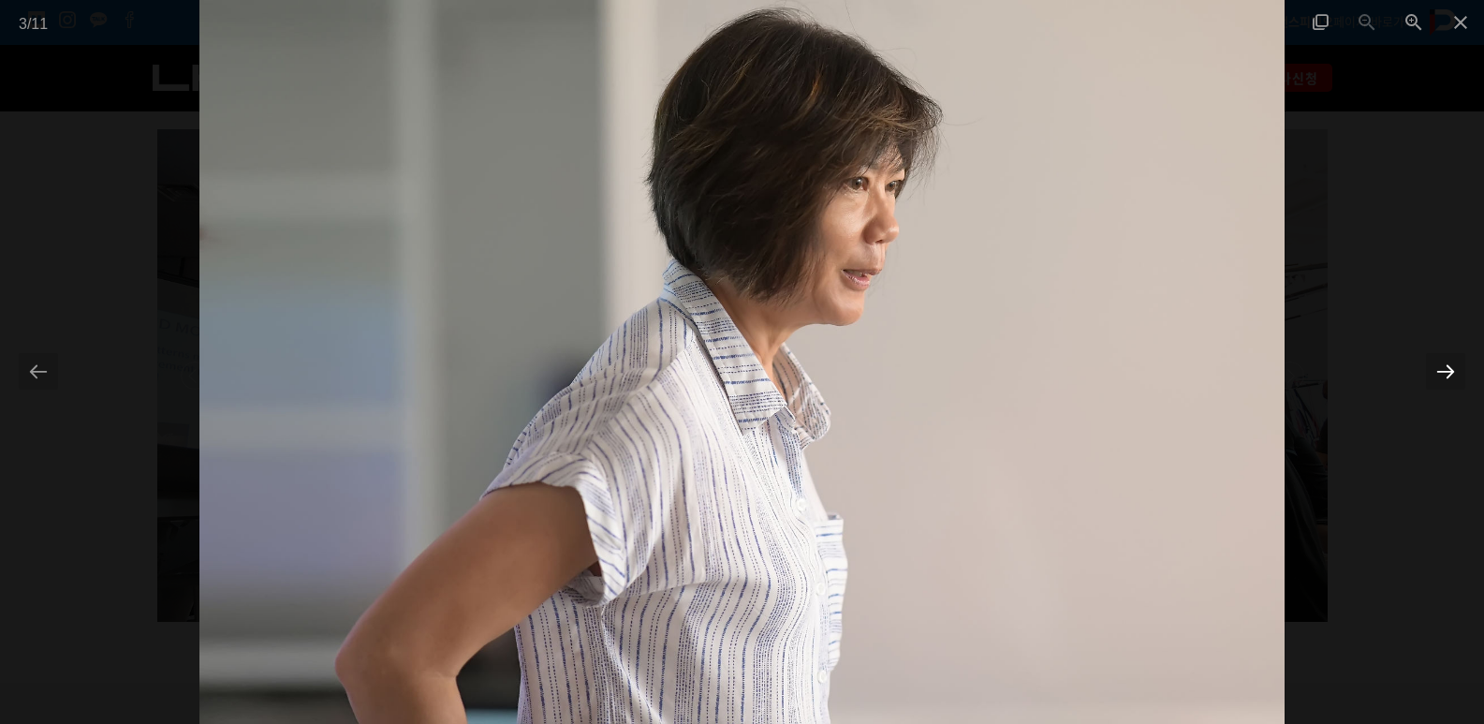
click at [1448, 378] on div at bounding box center [1445, 371] width 39 height 37
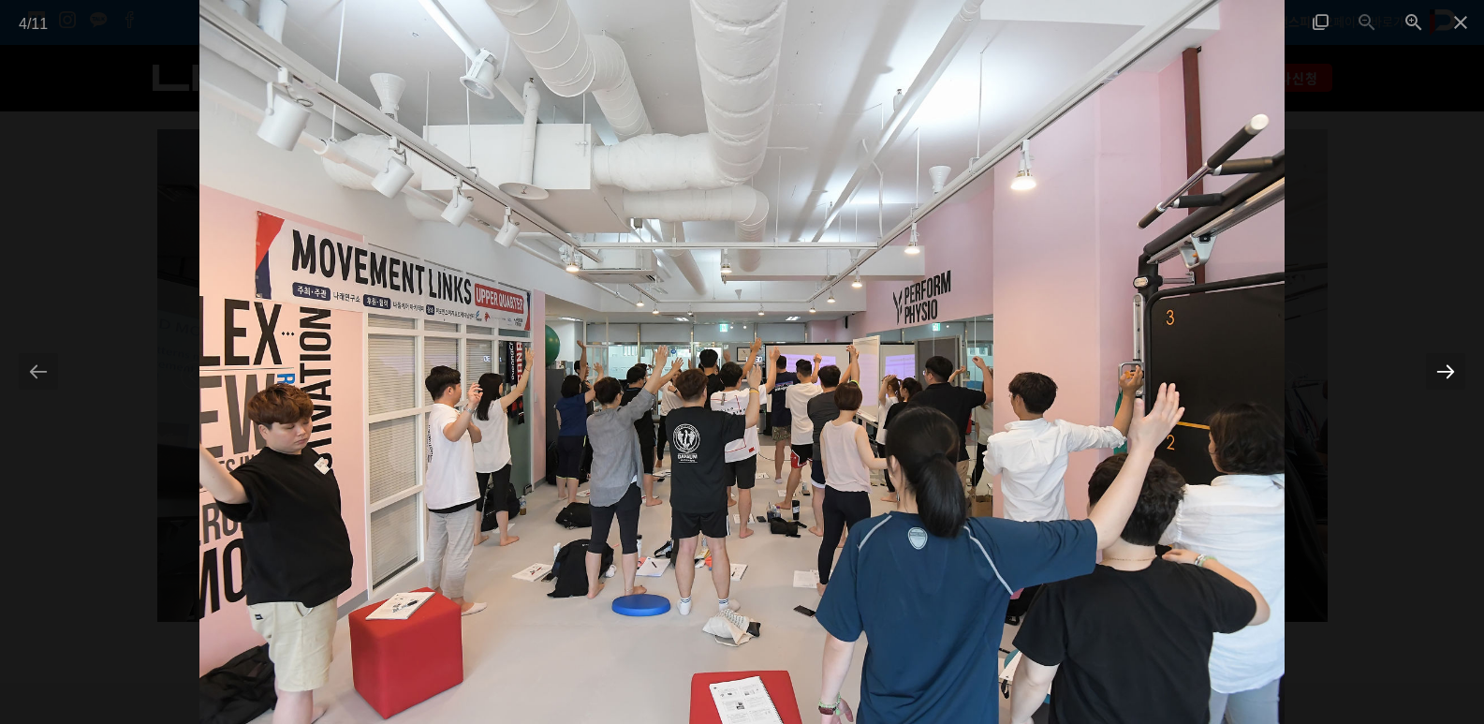
click at [1456, 378] on div at bounding box center [1445, 371] width 39 height 37
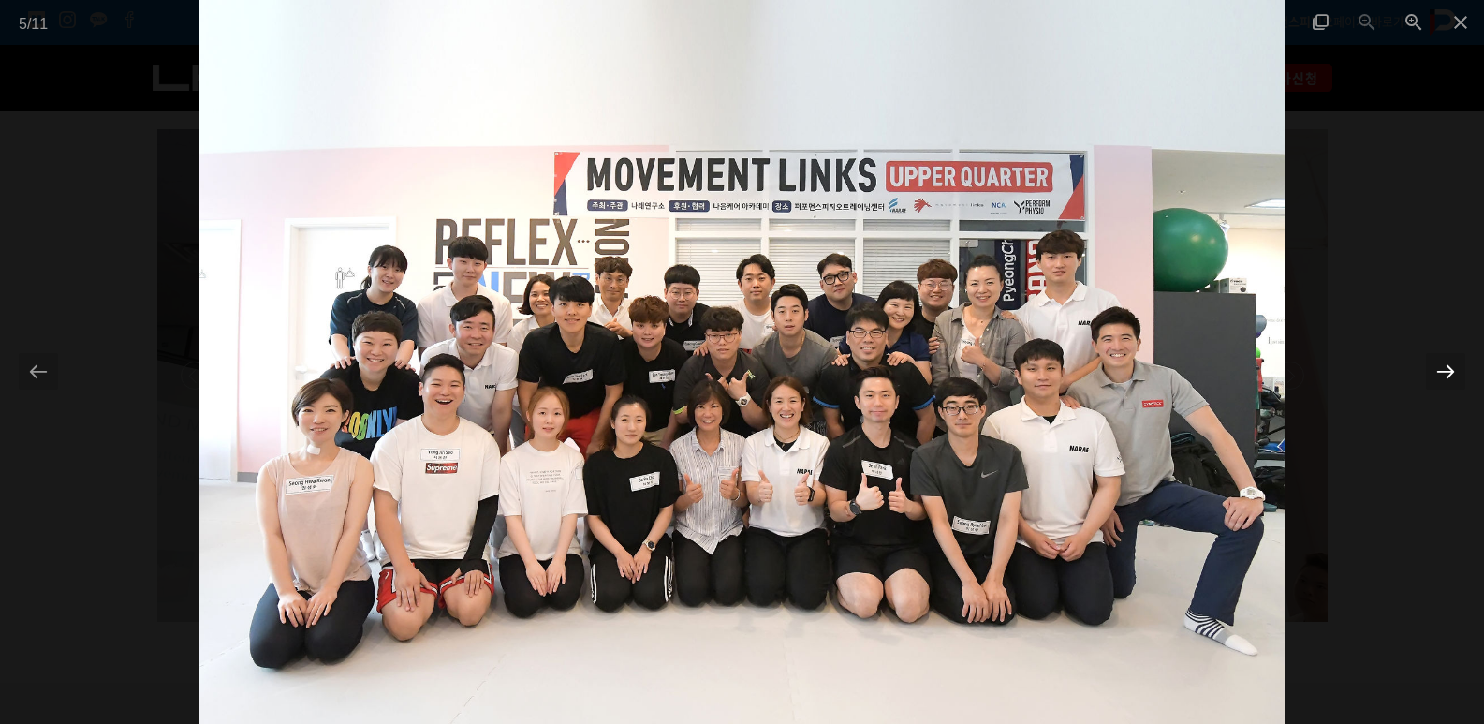
click at [1457, 378] on div at bounding box center [1445, 371] width 39 height 37
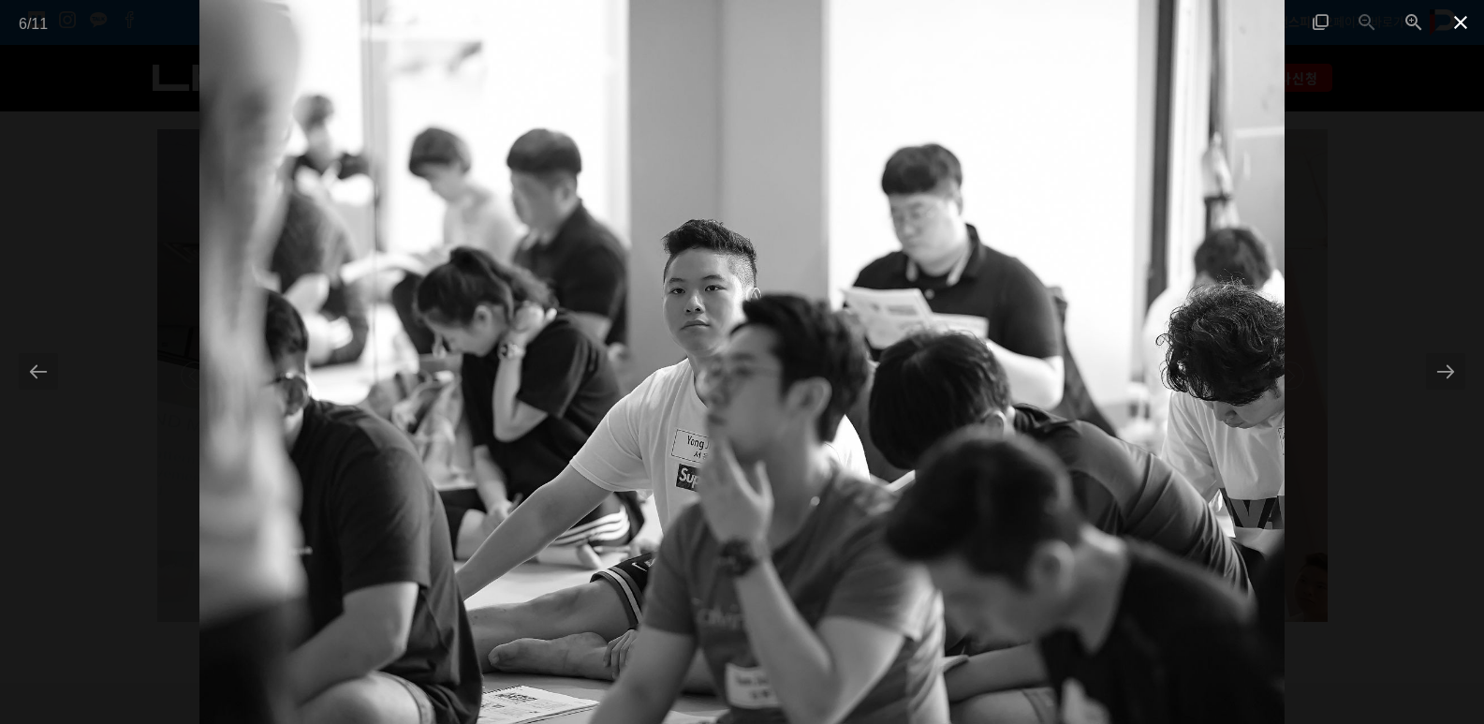
click at [1465, 23] on span at bounding box center [1460, 22] width 47 height 44
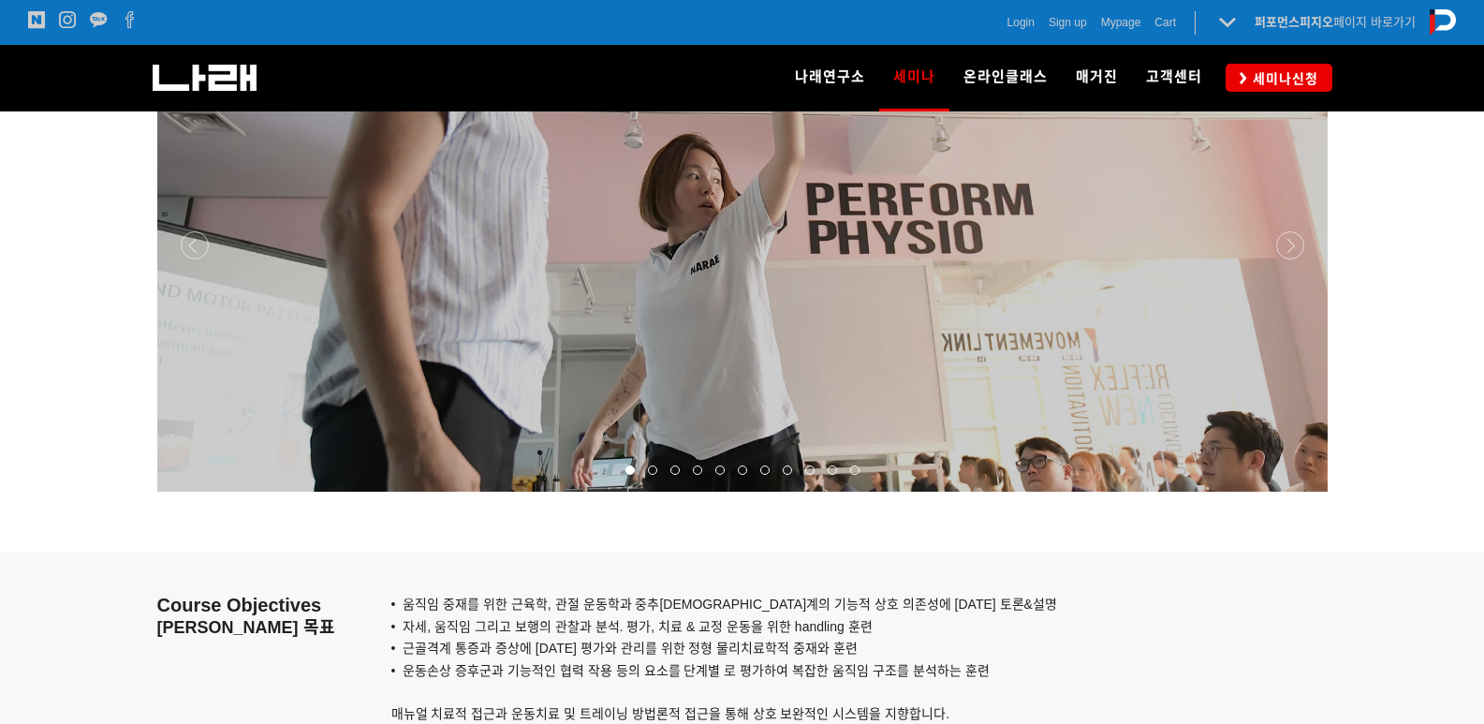
scroll to position [1967, 0]
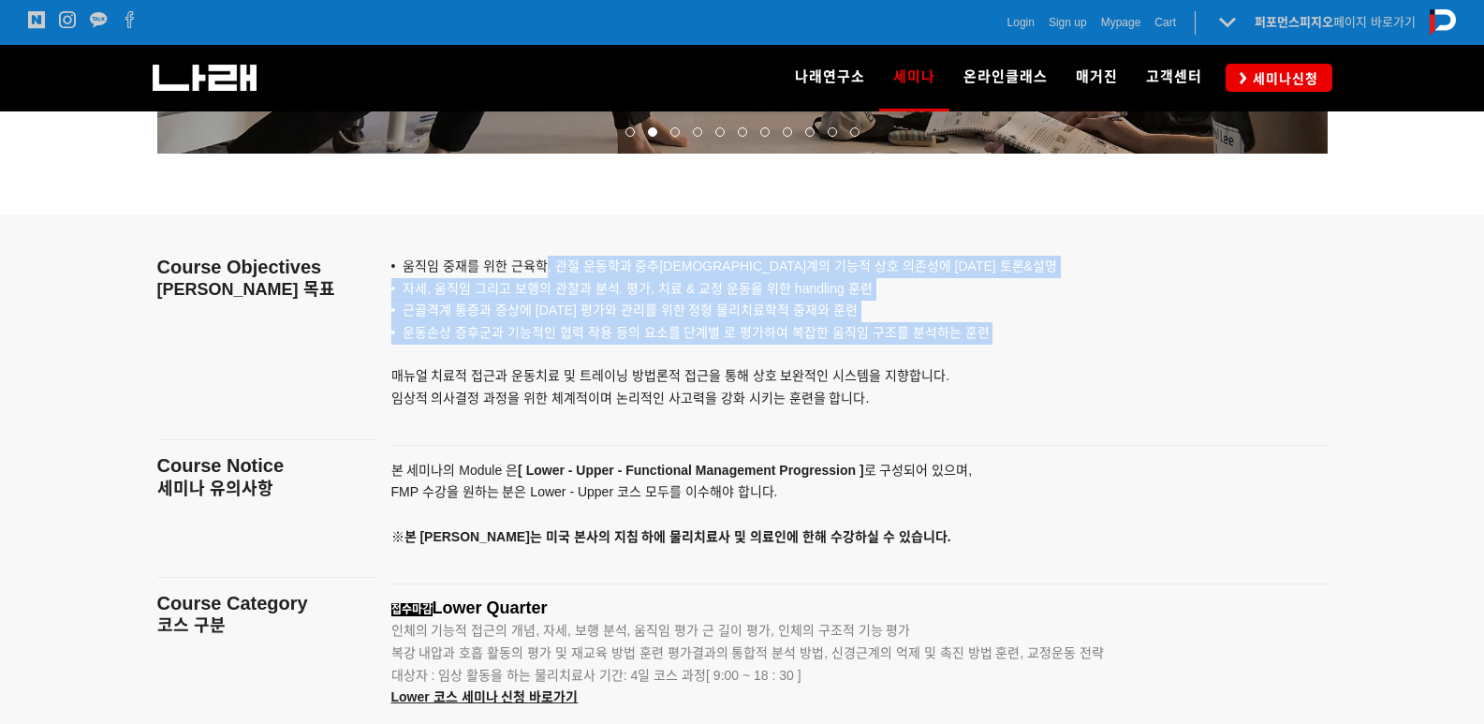
drag, startPoint x: 548, startPoint y: 262, endPoint x: 879, endPoint y: 496, distance: 405.8
click at [943, 353] on div "• 움직임 중재를 위한 근육학, 관절 운동학과 중추신경계의 기능적 상호 의존성에 대한 토론&설명 • 자세, 움직임 그리고 보행의 관찰과 분석.…" at bounding box center [836, 322] width 890 height 216
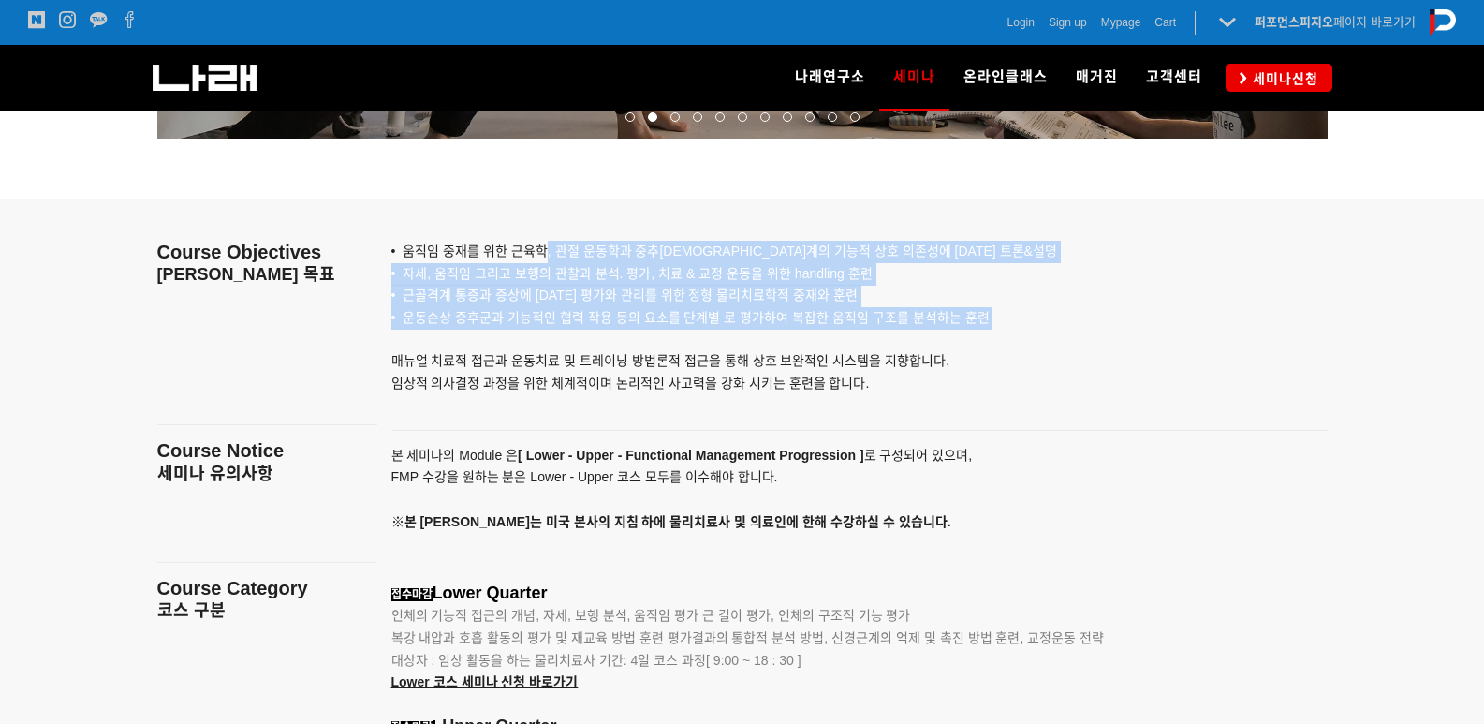
scroll to position [2341, 0]
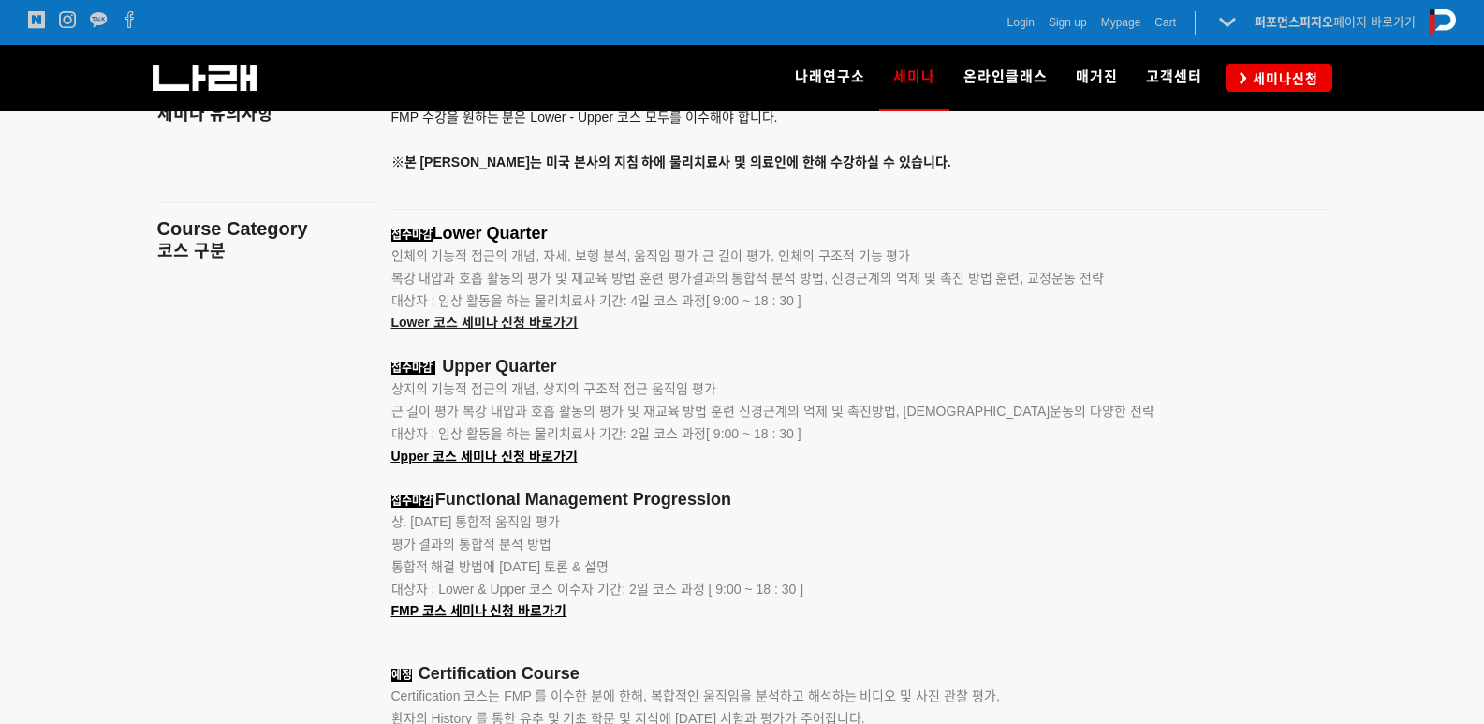
drag, startPoint x: 509, startPoint y: 269, endPoint x: 934, endPoint y: 417, distance: 449.3
click at [1010, 307] on div "접수마감 Lower Quarter 인체의 기능적 접근의 개념, 자세, 보행 분석, 움직임 평가 근 길이 평가, 인체의 구조적 기능 평가 복강 …" at bounding box center [836, 683] width 890 height 918
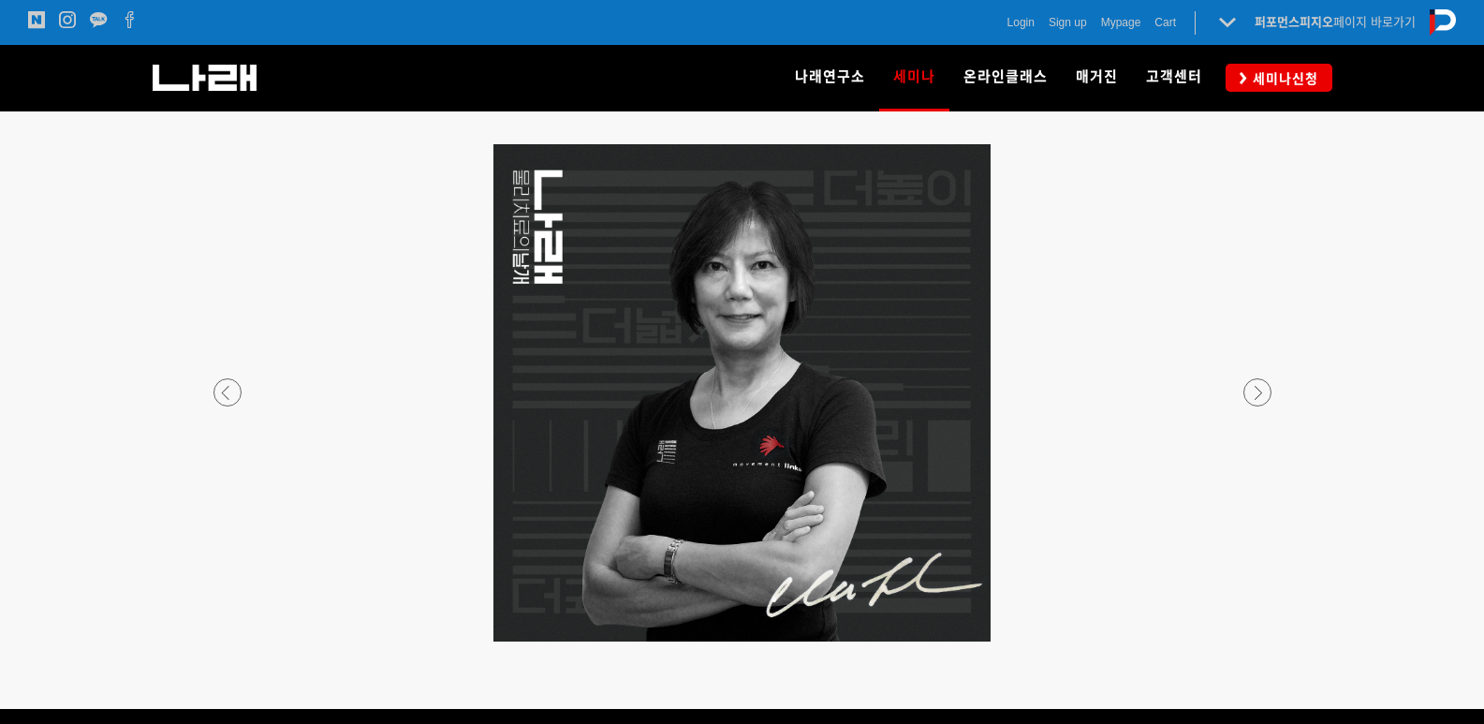
scroll to position [3371, 0]
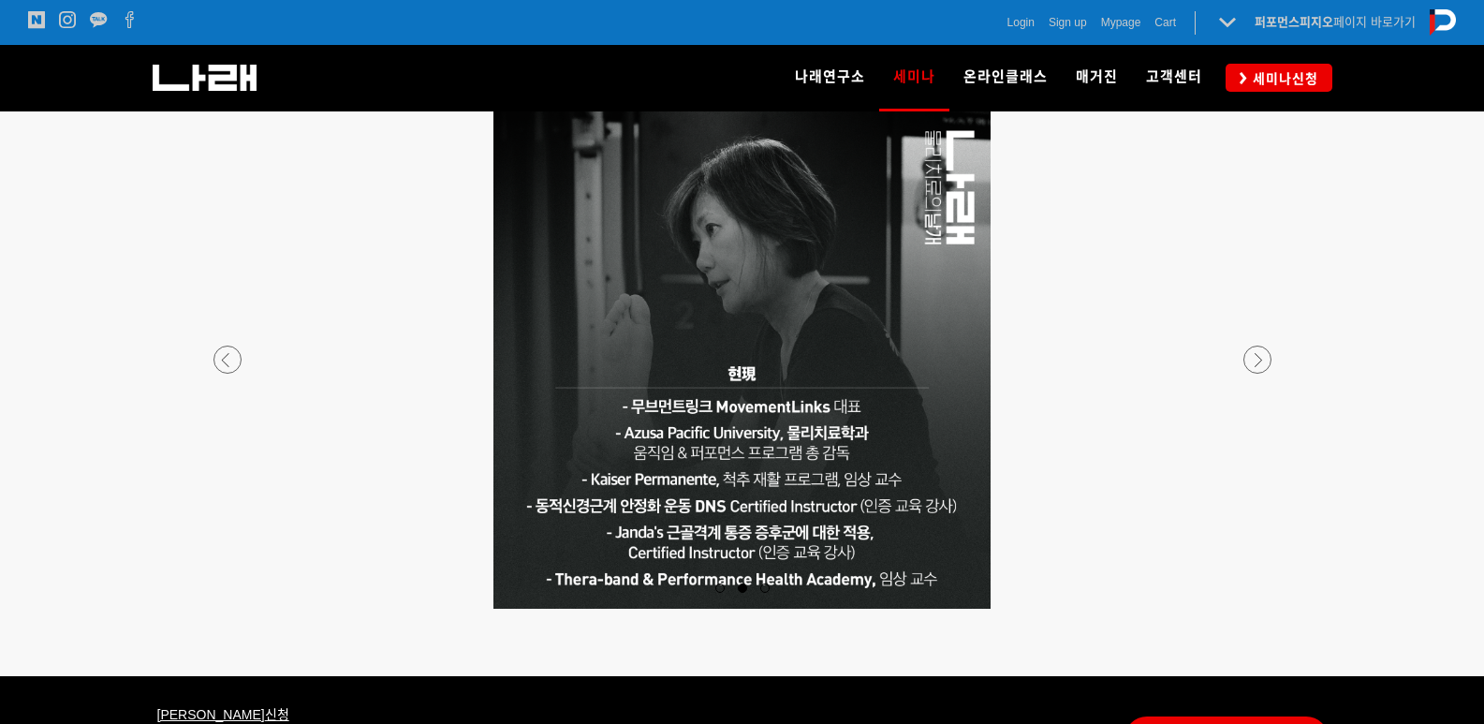
click at [717, 438] on p at bounding box center [742, 359] width 1105 height 497
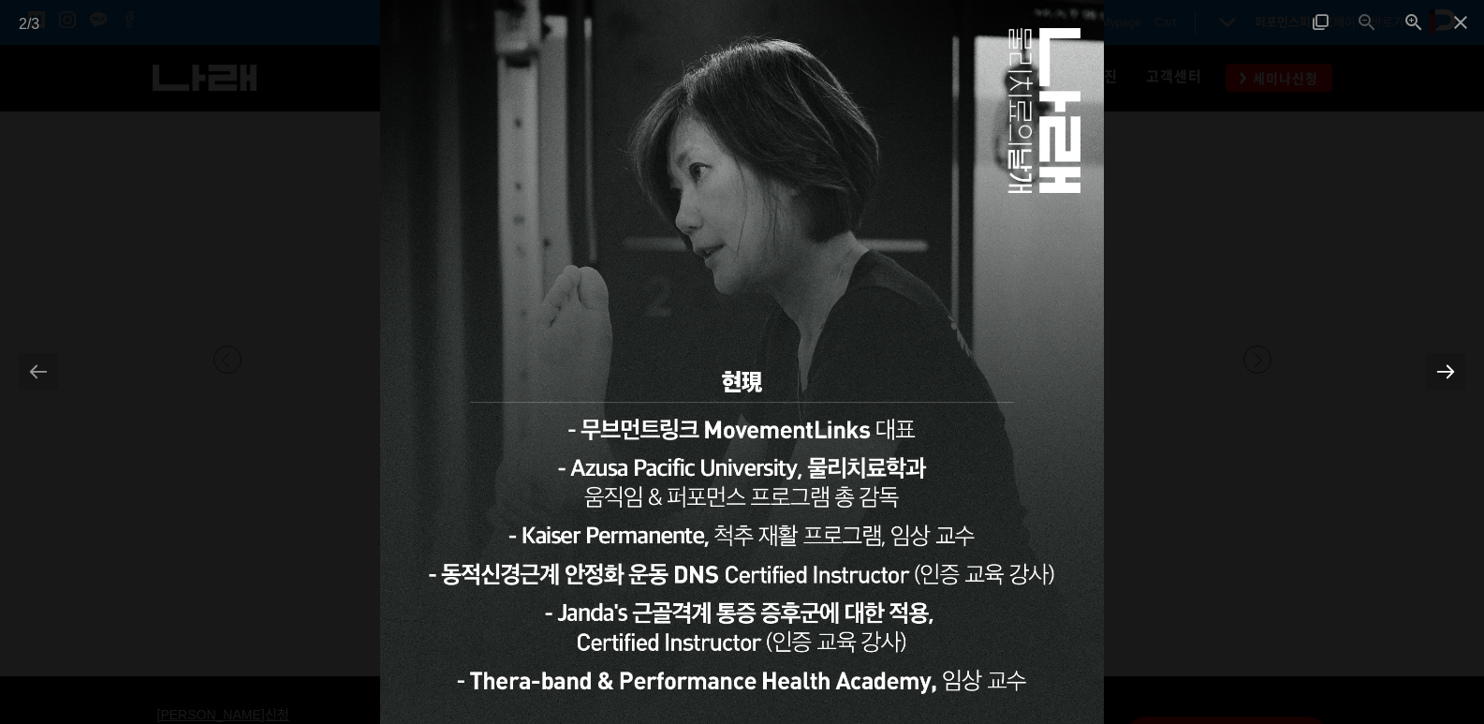
click at [1430, 371] on div at bounding box center [1445, 371] width 39 height 37
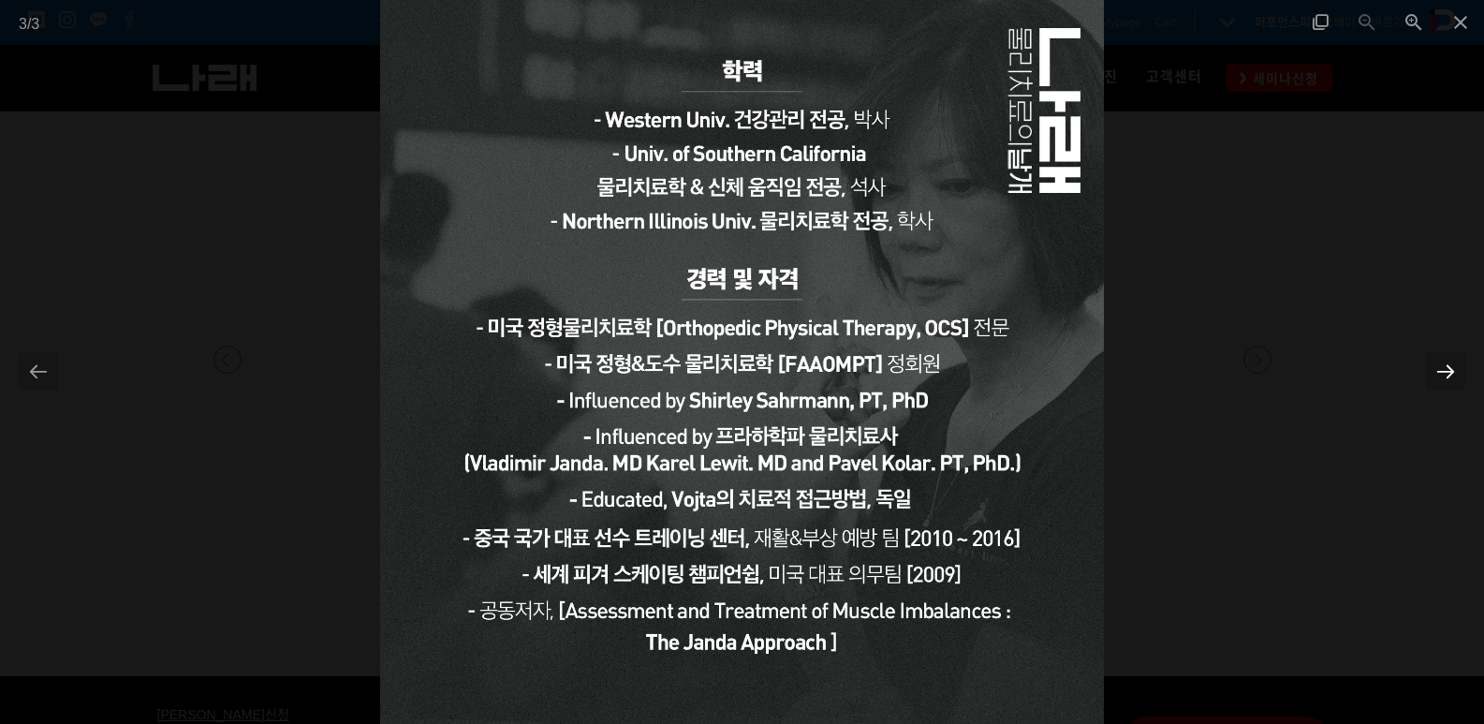
click at [1431, 374] on div at bounding box center [1445, 371] width 39 height 37
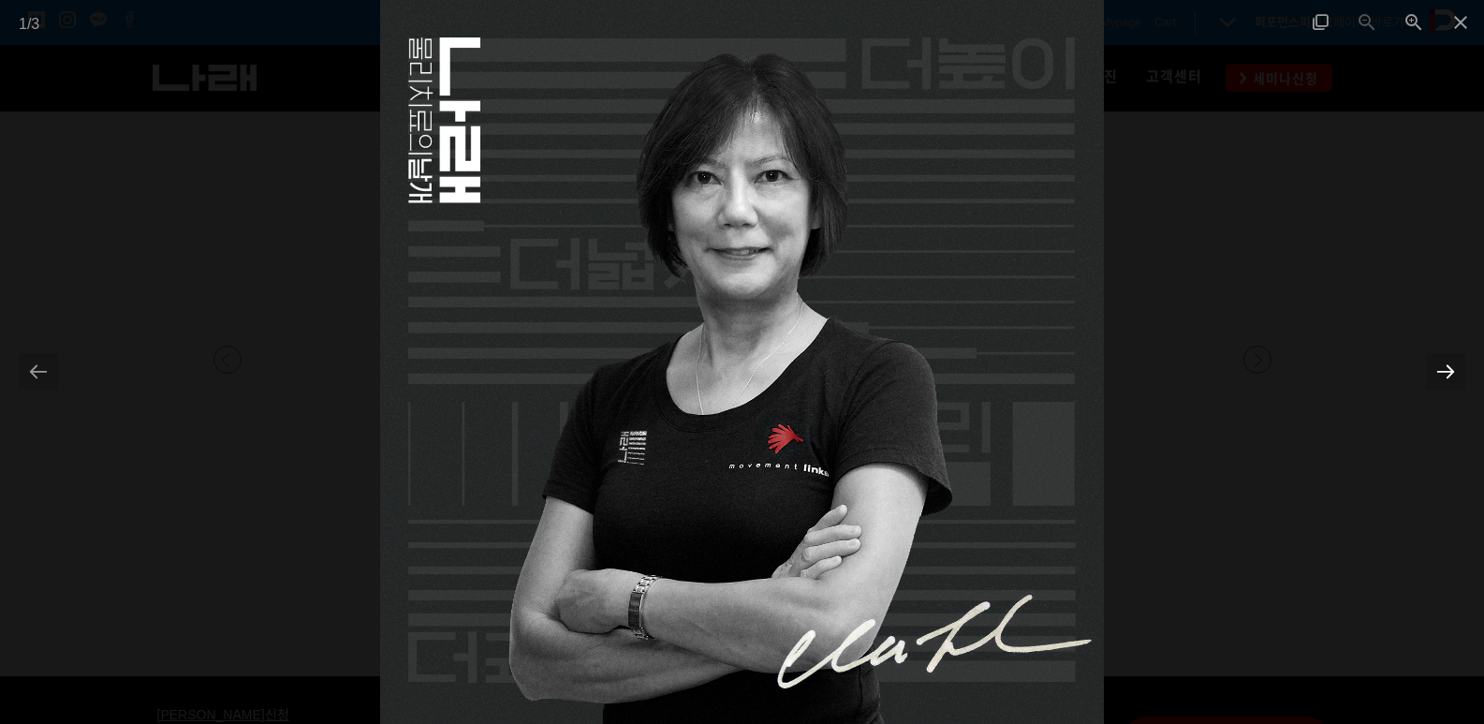
click at [1431, 374] on div at bounding box center [1445, 371] width 39 height 37
